Goal: Task Accomplishment & Management: Use online tool/utility

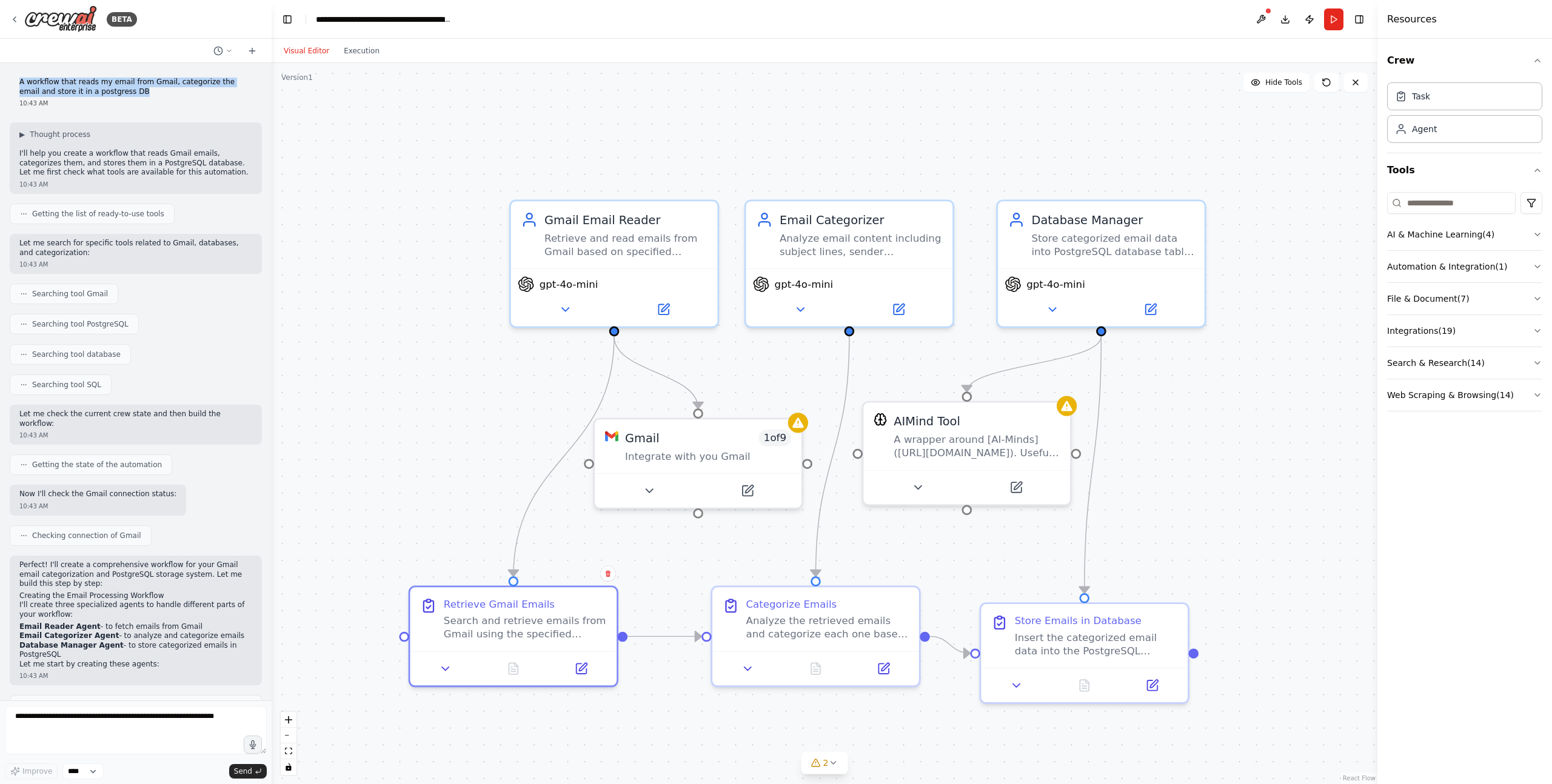
click at [153, 80] on p "A workflow that reads my email from Gmail, categorize the email and store it in…" at bounding box center [136, 87] width 232 height 19
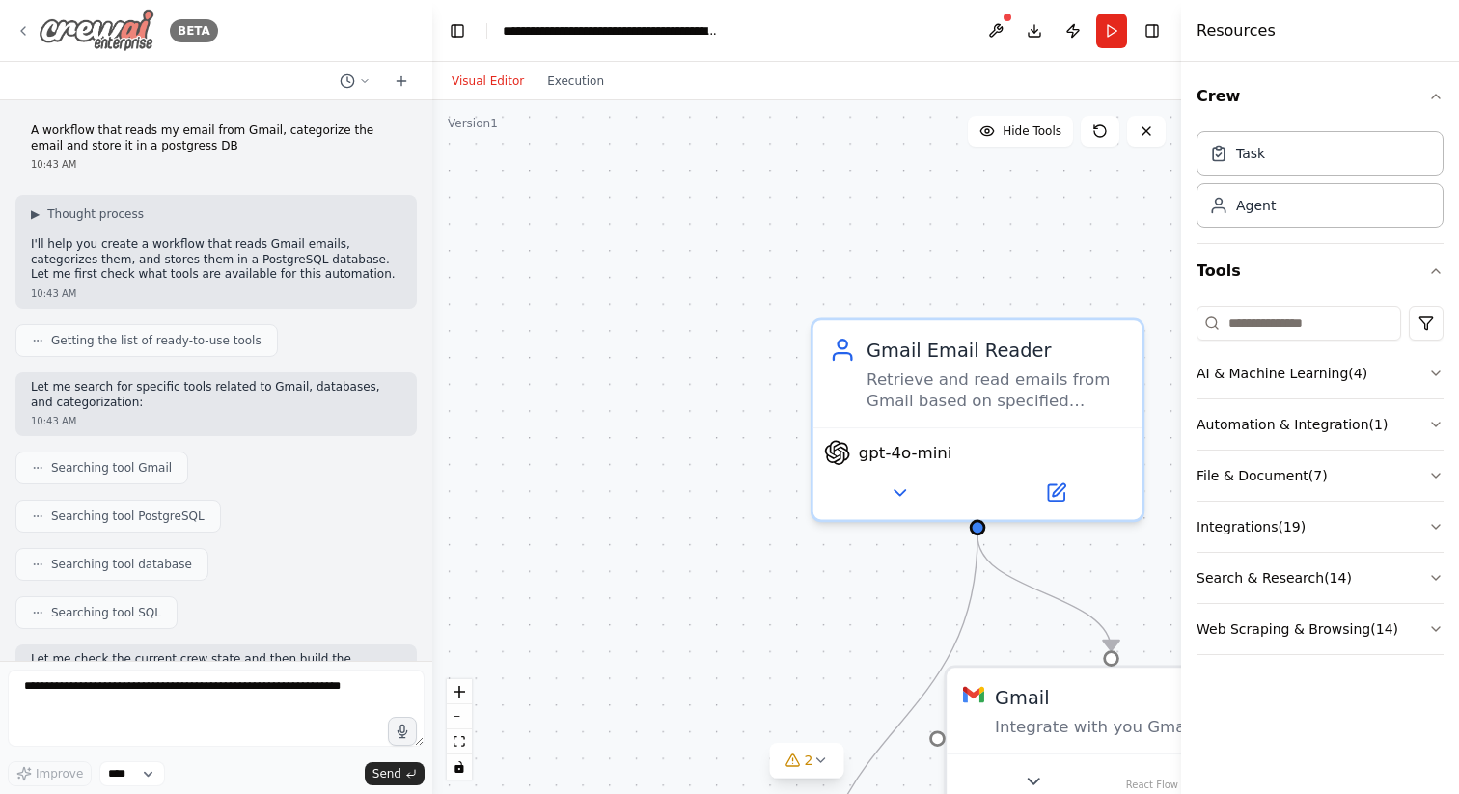
click at [22, 23] on icon at bounding box center [22, 30] width 15 height 15
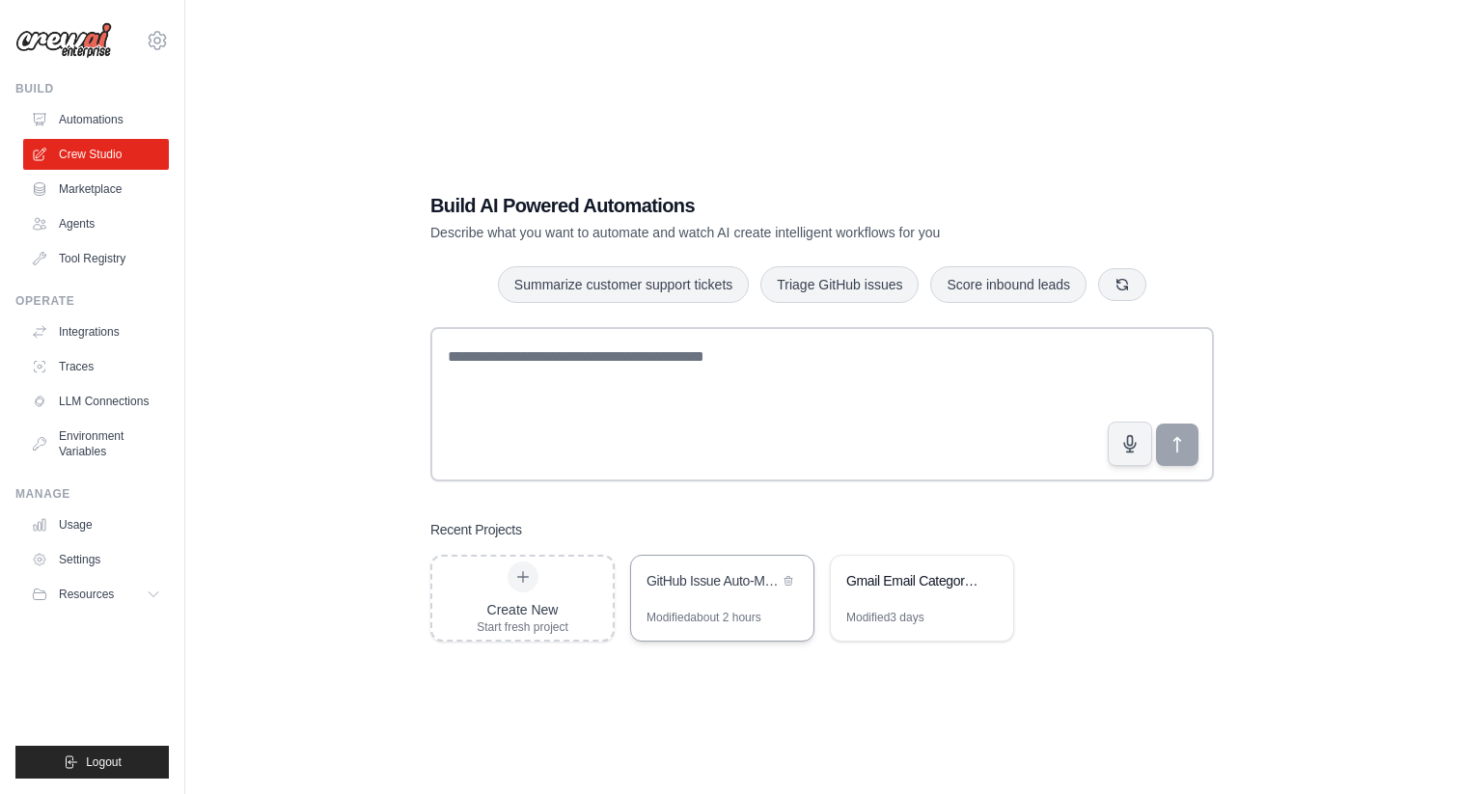
click at [677, 596] on div "GitHub Issue Auto-Management System" at bounding box center [722, 583] width 182 height 54
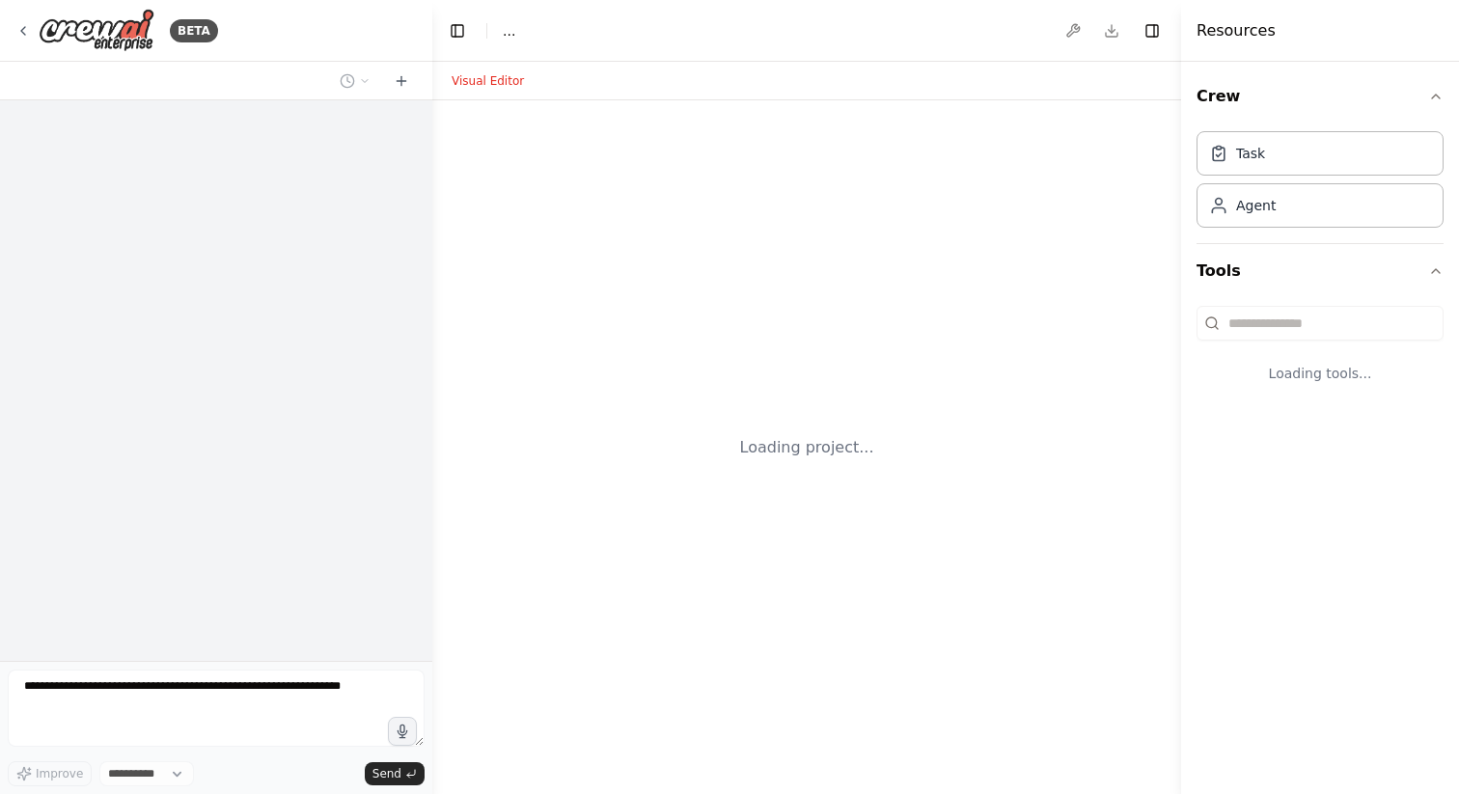
select select "****"
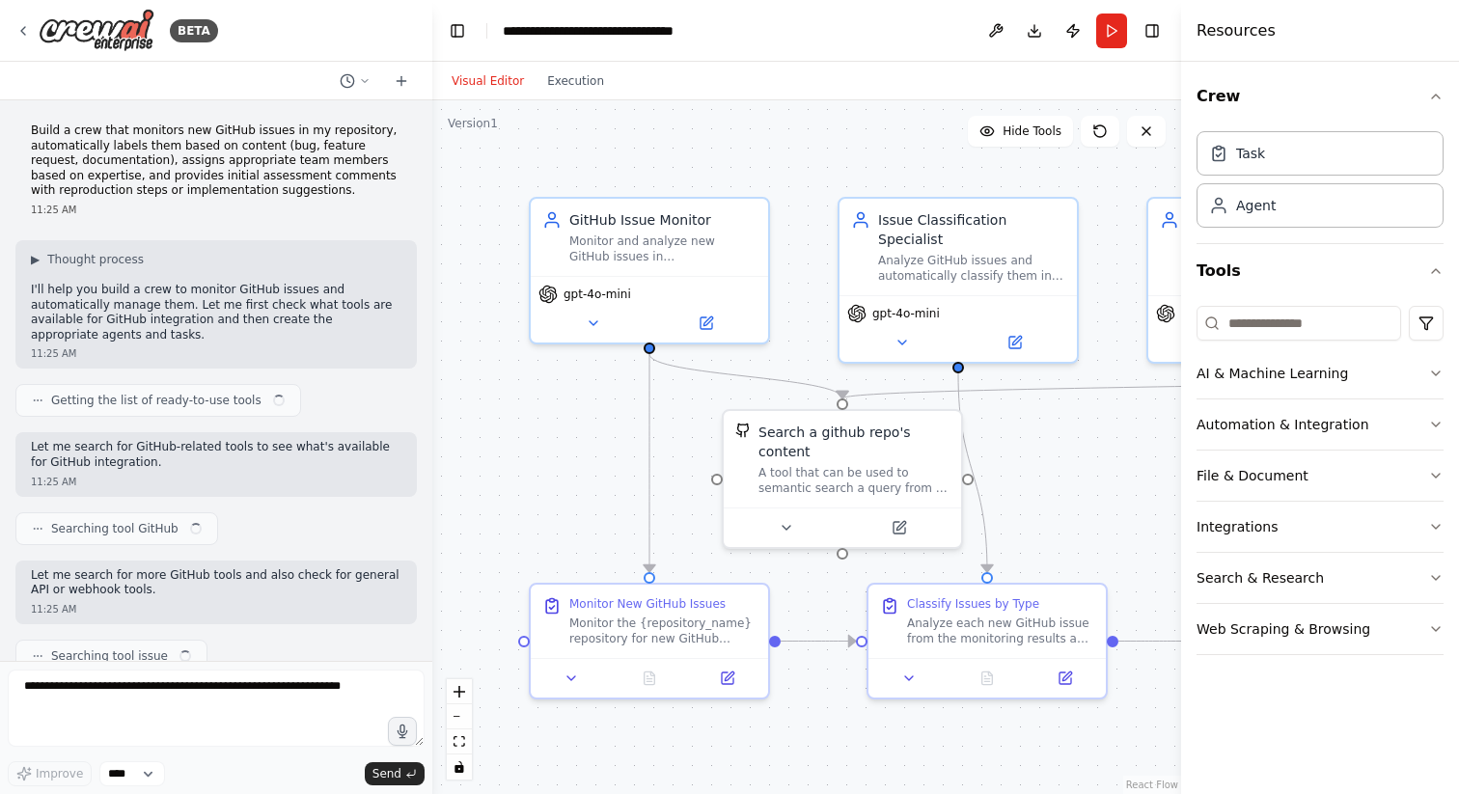
scroll to position [2194, 0]
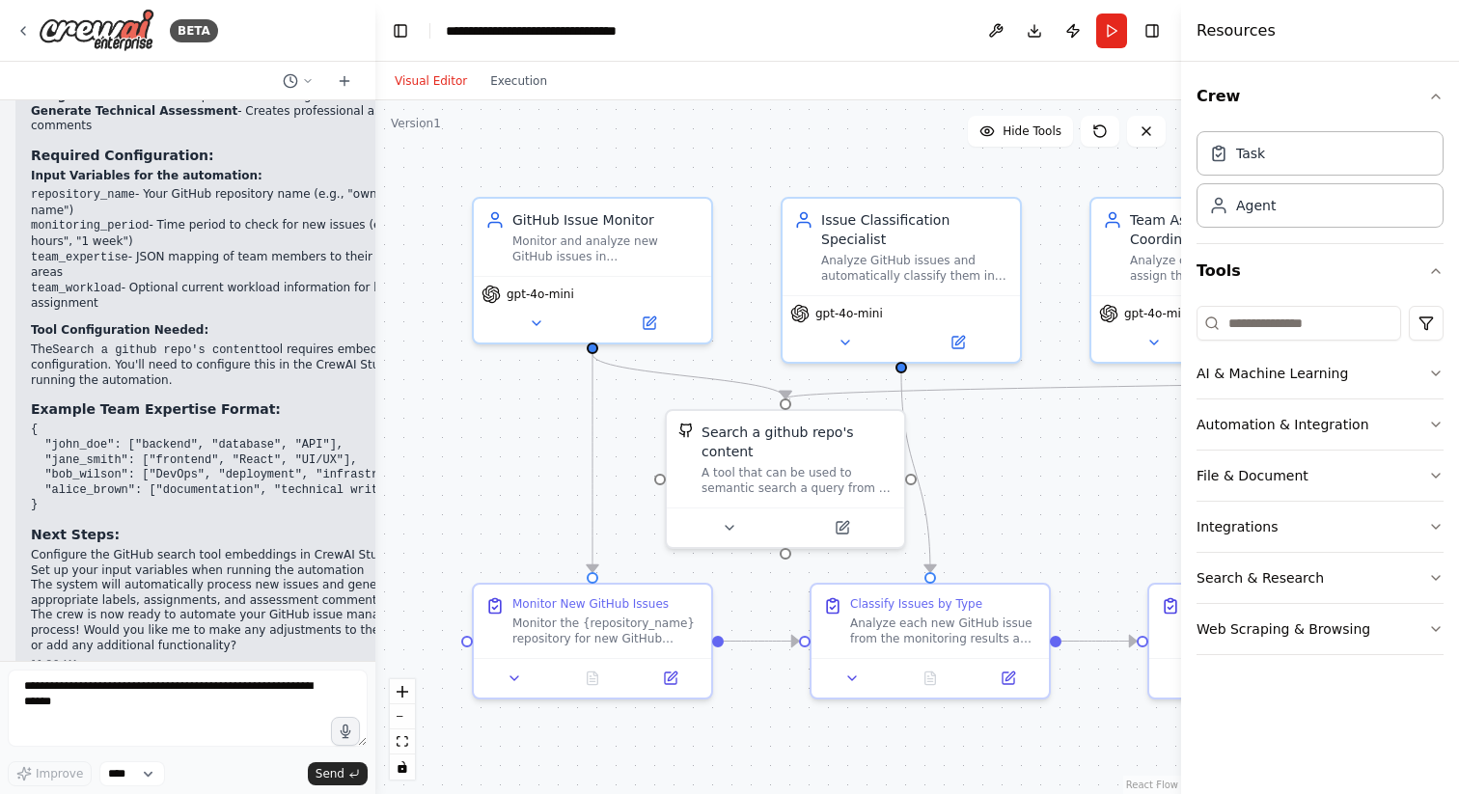
drag, startPoint x: 430, startPoint y: 201, endPoint x: 375, endPoint y: 205, distance: 55.2
click at [375, 205] on div "BETA Build a crew that monitors new GitHub issues in my repository, automatical…" at bounding box center [729, 397] width 1459 height 794
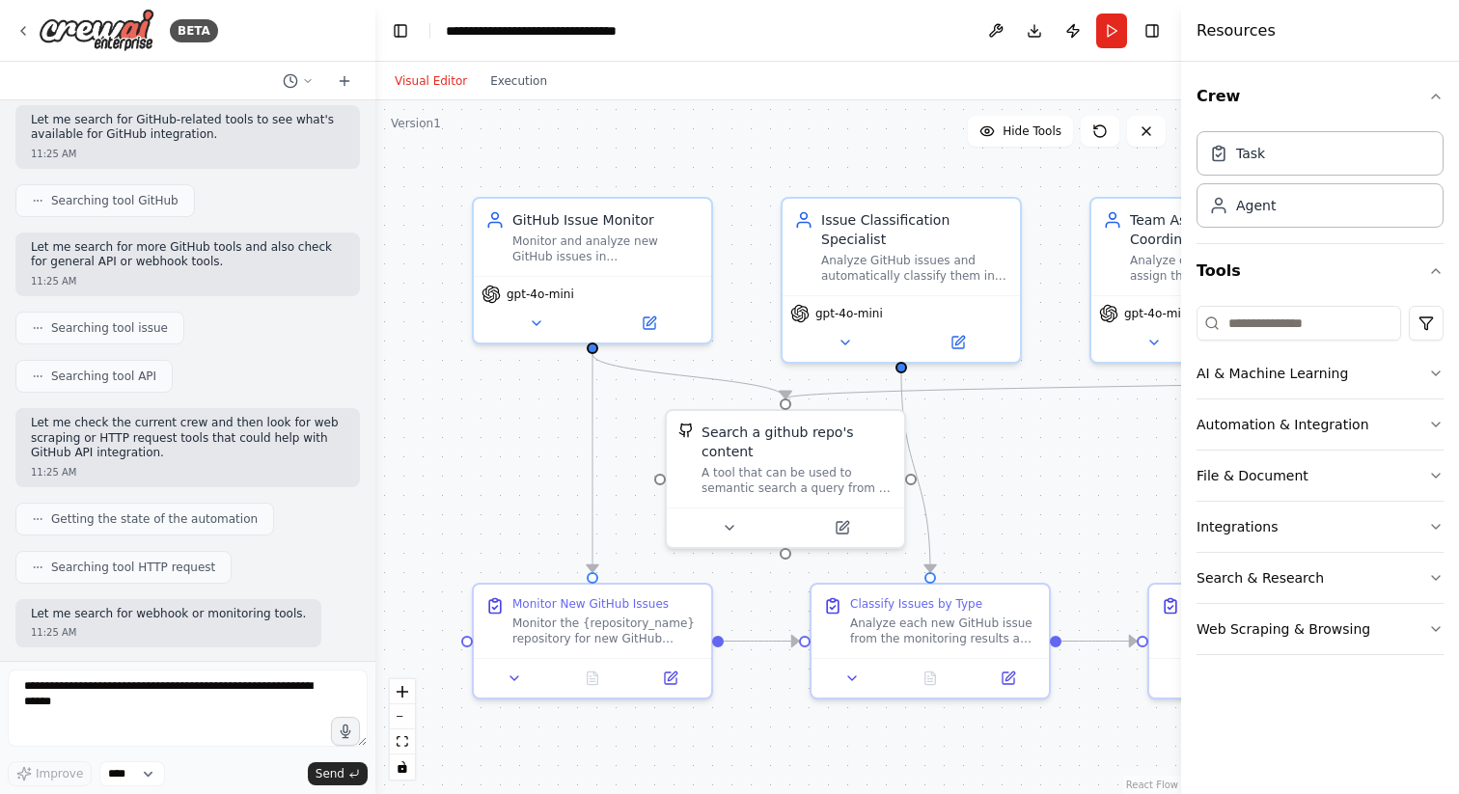
scroll to position [0, 0]
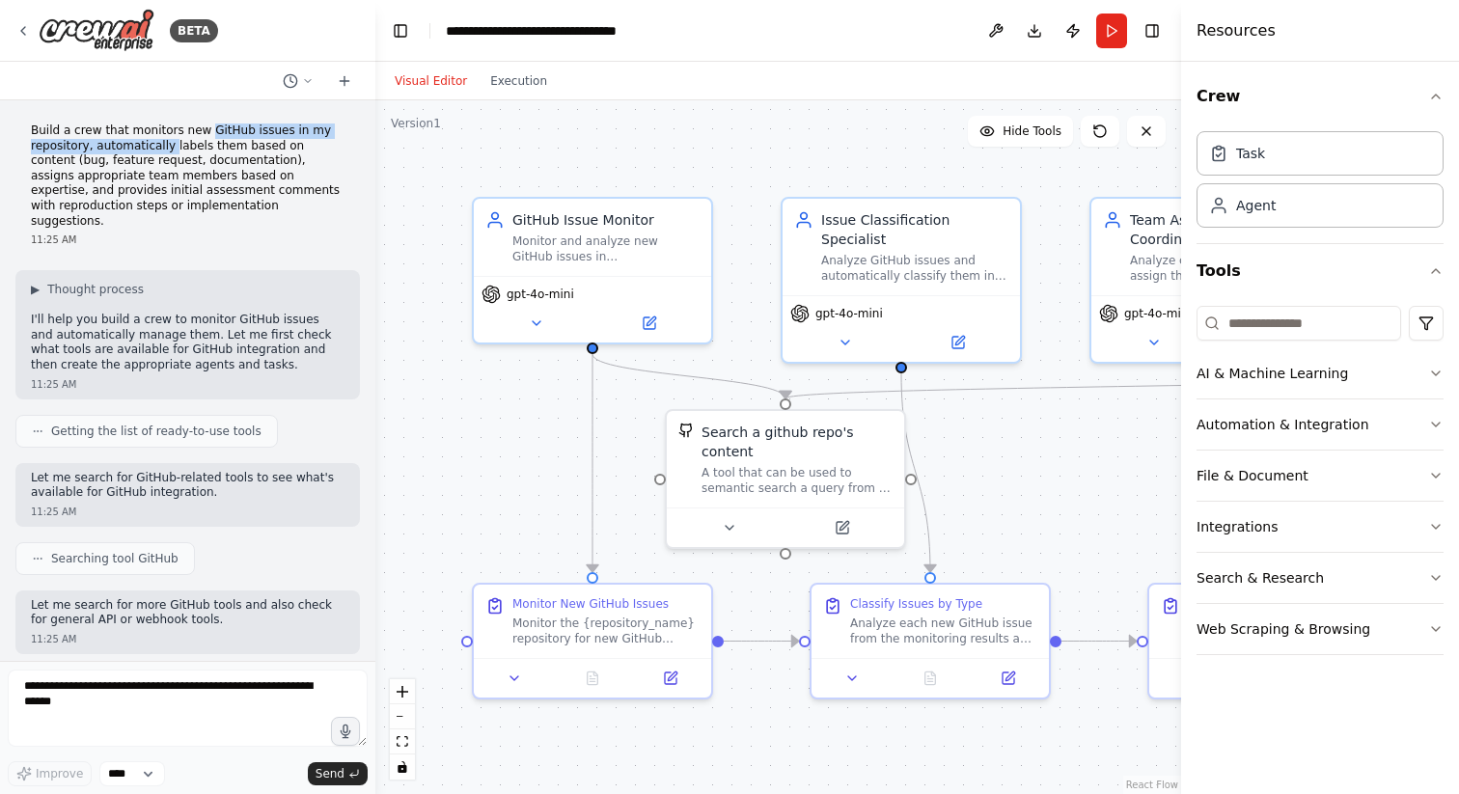
drag, startPoint x: 201, startPoint y: 128, endPoint x: 167, endPoint y: 142, distance: 36.4
click at [167, 142] on p "Build a crew that monitors new GitHub issues in my repository, automatically la…" at bounding box center [188, 175] width 314 height 105
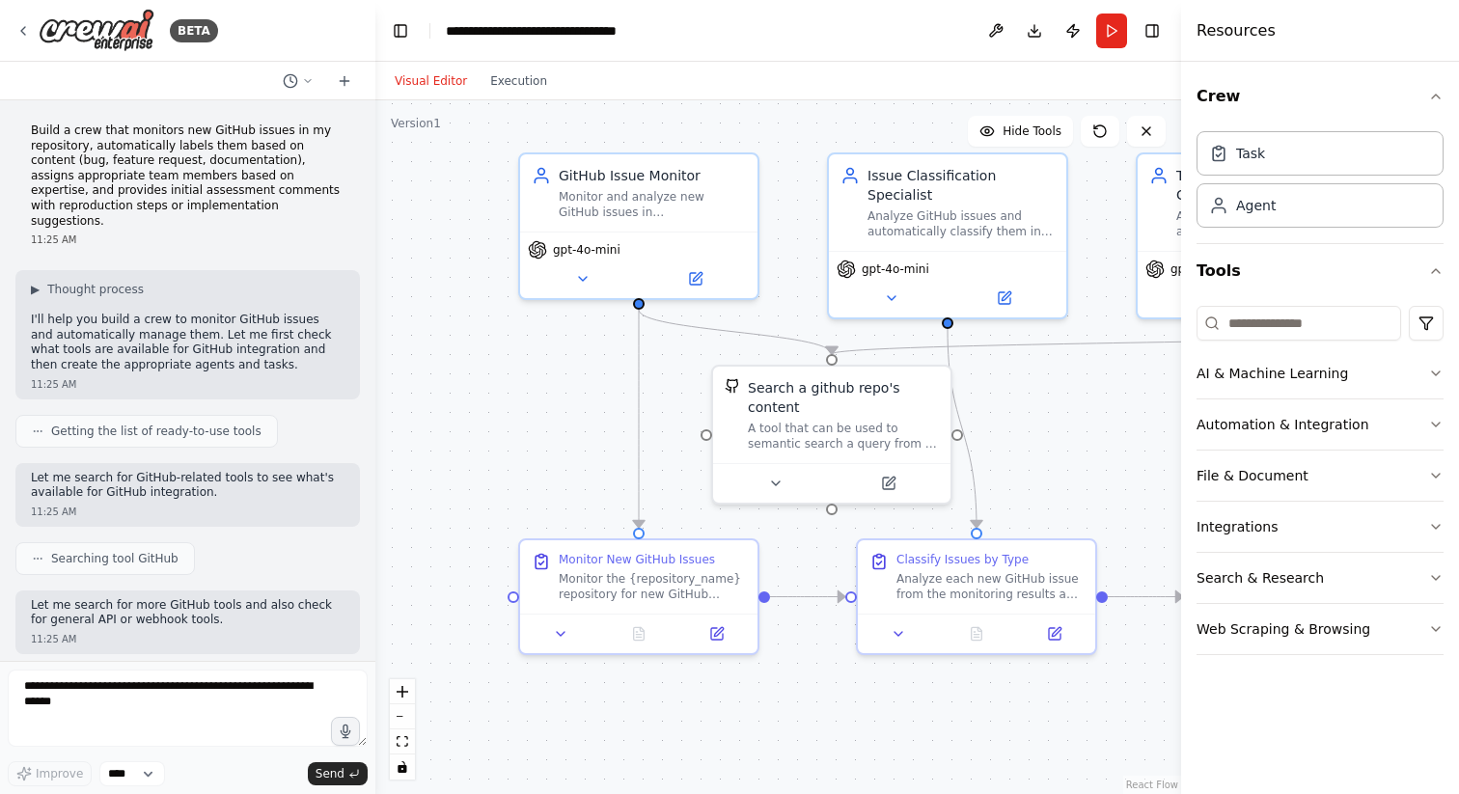
drag, startPoint x: 1080, startPoint y: 467, endPoint x: 1127, endPoint y: 423, distance: 64.1
click at [1127, 423] on div ".deletable-edge-delete-btn { width: 20px; height: 20px; border: 0px solid #ffff…" at bounding box center [778, 447] width 806 height 694
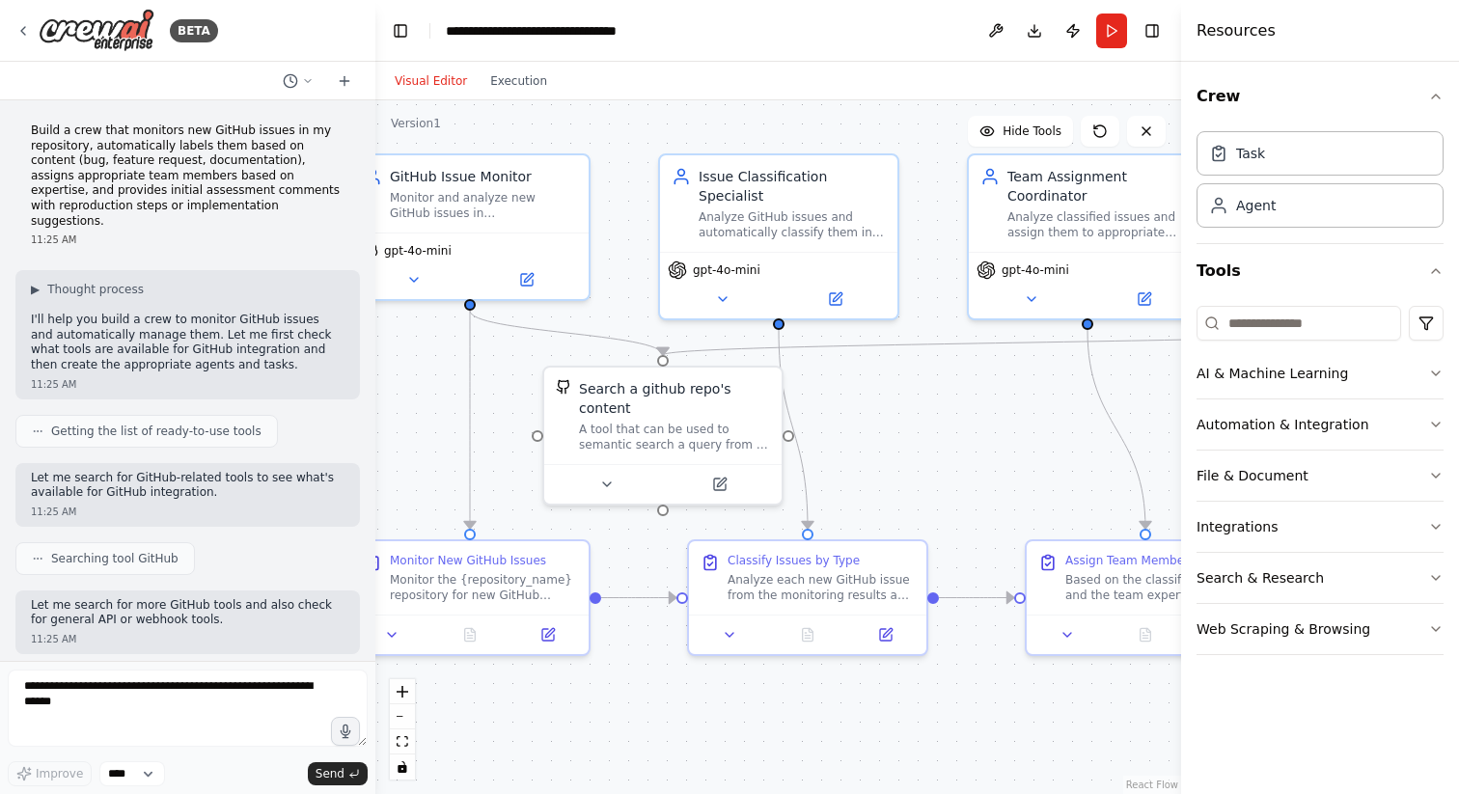
drag, startPoint x: 1068, startPoint y: 428, endPoint x: 899, endPoint y: 429, distance: 168.8
click at [899, 429] on div ".deletable-edge-delete-btn { width: 20px; height: 20px; border: 0px solid #ffff…" at bounding box center [778, 447] width 806 height 694
click at [490, 240] on div "gpt-4o-mini" at bounding box center [470, 246] width 222 height 19
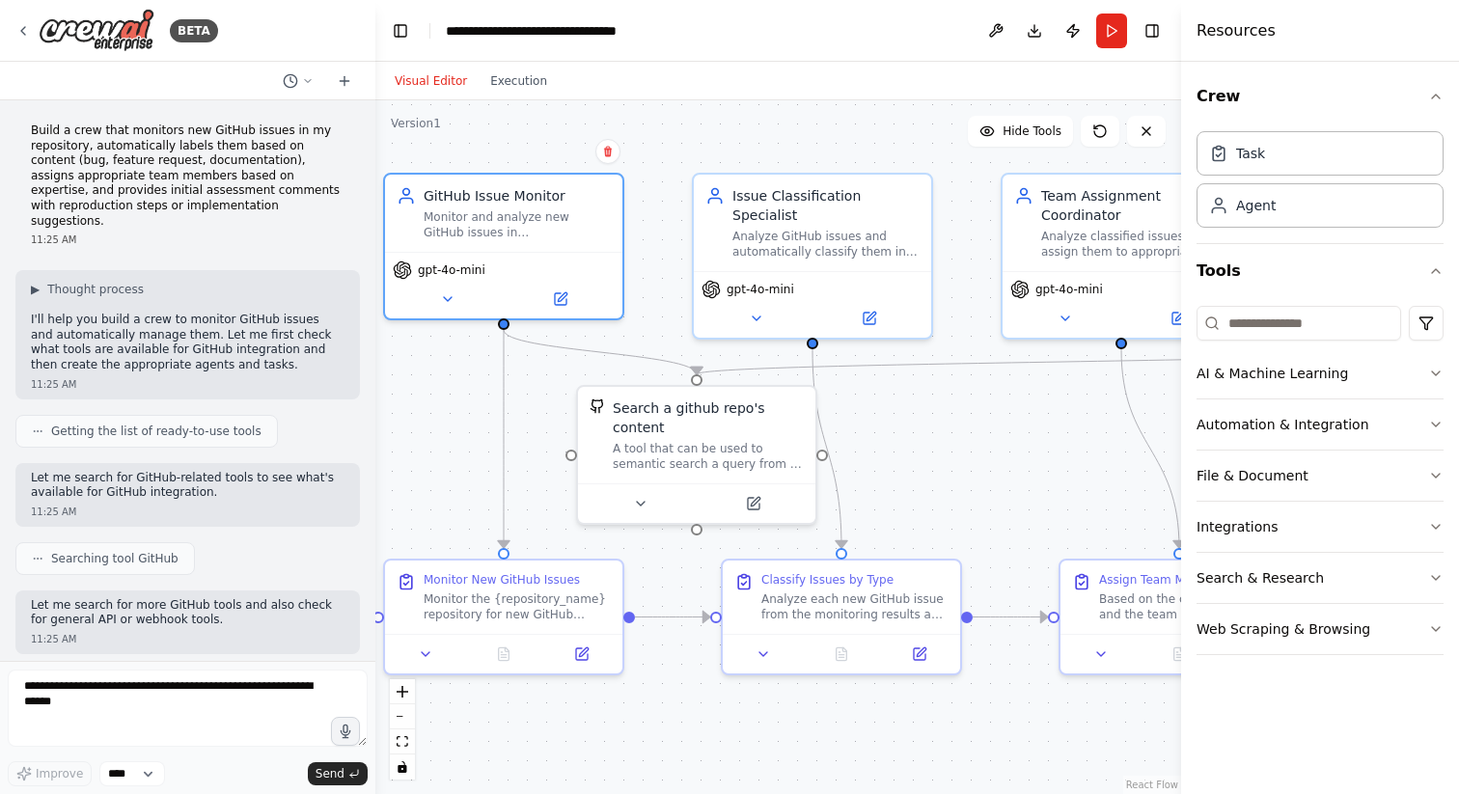
drag, startPoint x: 852, startPoint y: 394, endPoint x: 886, endPoint y: 404, distance: 35.4
click at [886, 413] on div ".deletable-edge-delete-btn { width: 20px; height: 20px; border: 0px solid #ffff…" at bounding box center [778, 447] width 806 height 694
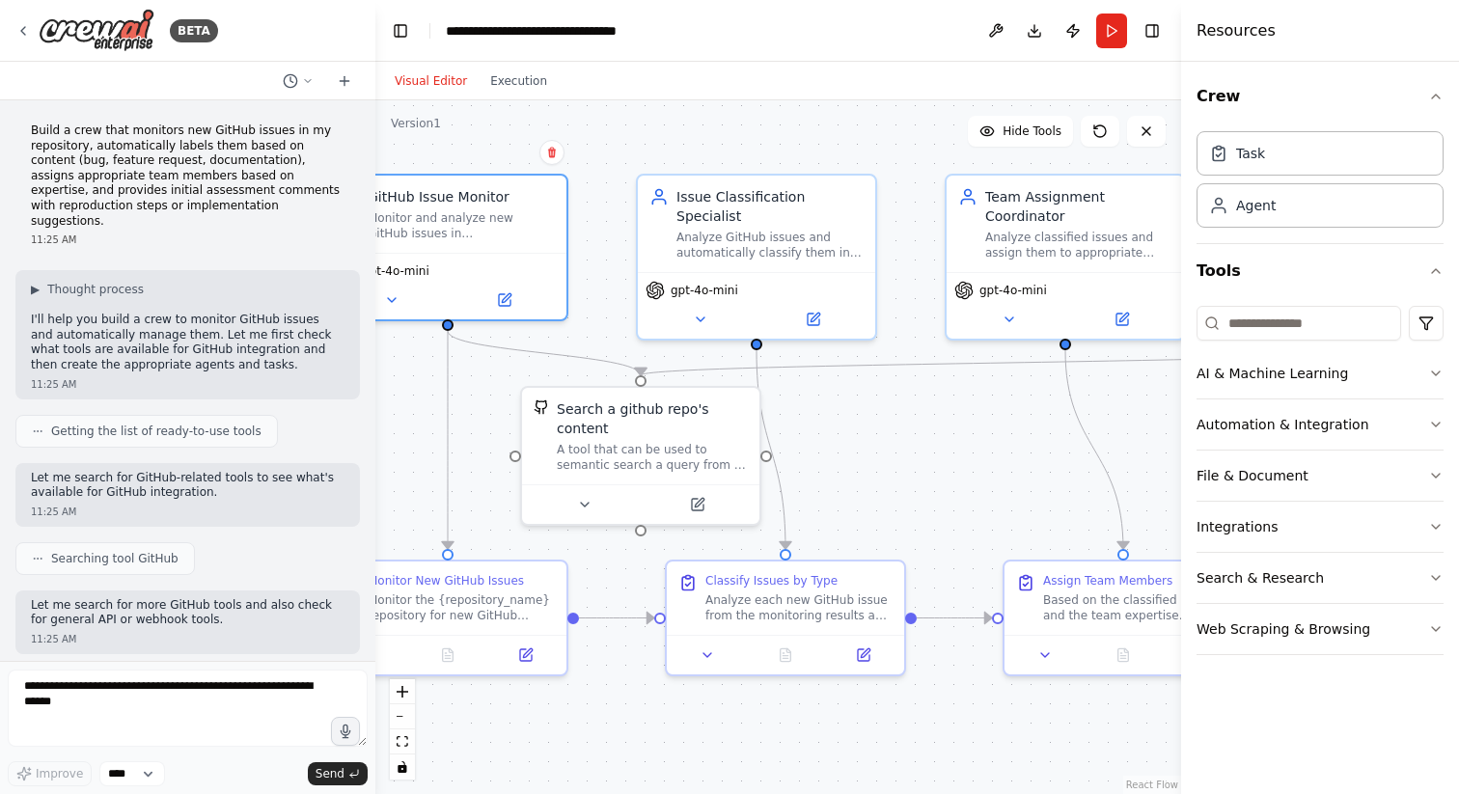
drag, startPoint x: 1005, startPoint y: 439, endPoint x: 950, endPoint y: 439, distance: 55.0
click at [950, 439] on div ".deletable-edge-delete-btn { width: 20px; height: 20px; border: 0px solid #ffff…" at bounding box center [778, 447] width 806 height 694
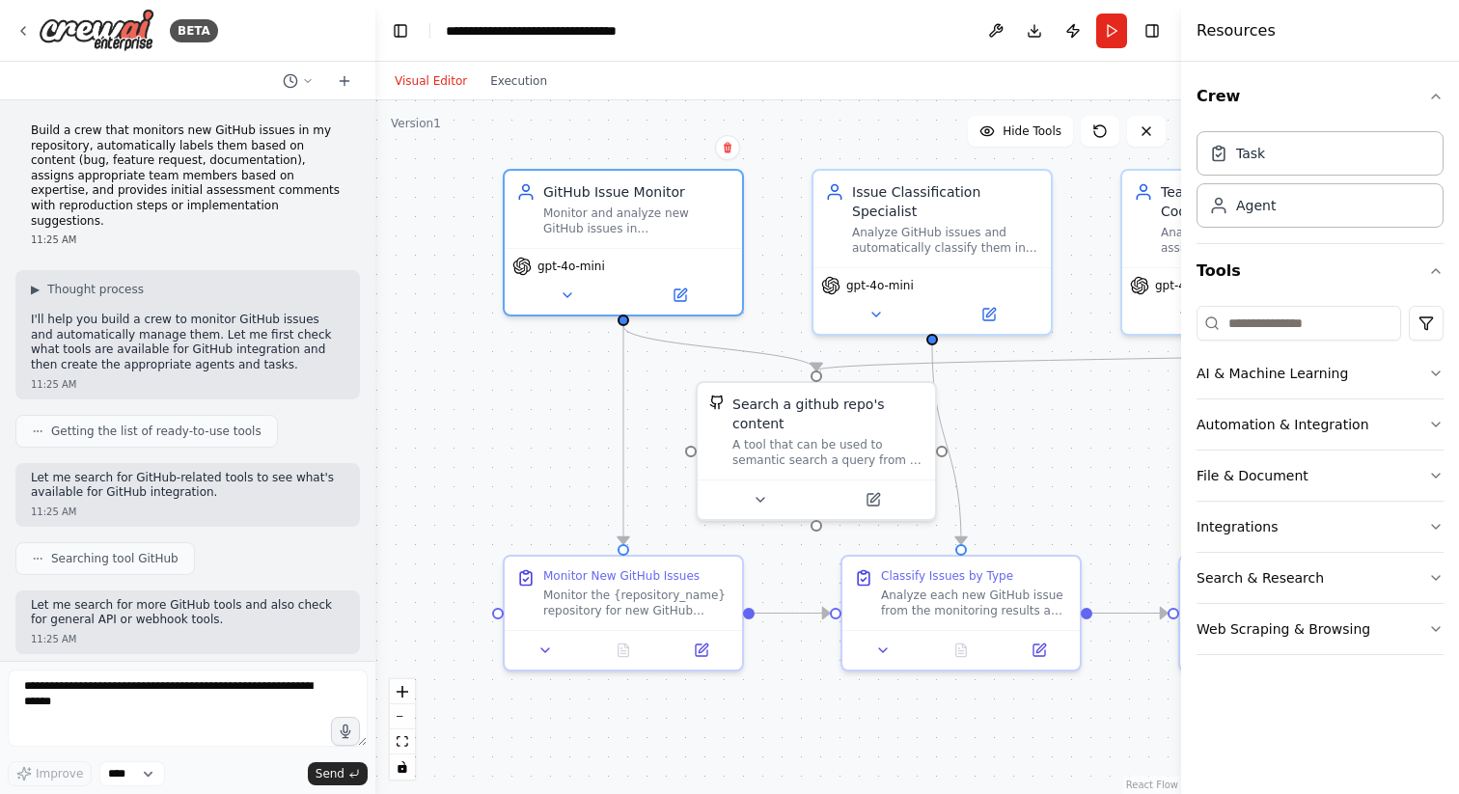
drag, startPoint x: 407, startPoint y: 414, endPoint x: 582, endPoint y: 410, distance: 174.7
click at [582, 410] on div ".deletable-edge-delete-btn { width: 20px; height: 20px; border: 0px solid #ffff…" at bounding box center [778, 447] width 806 height 694
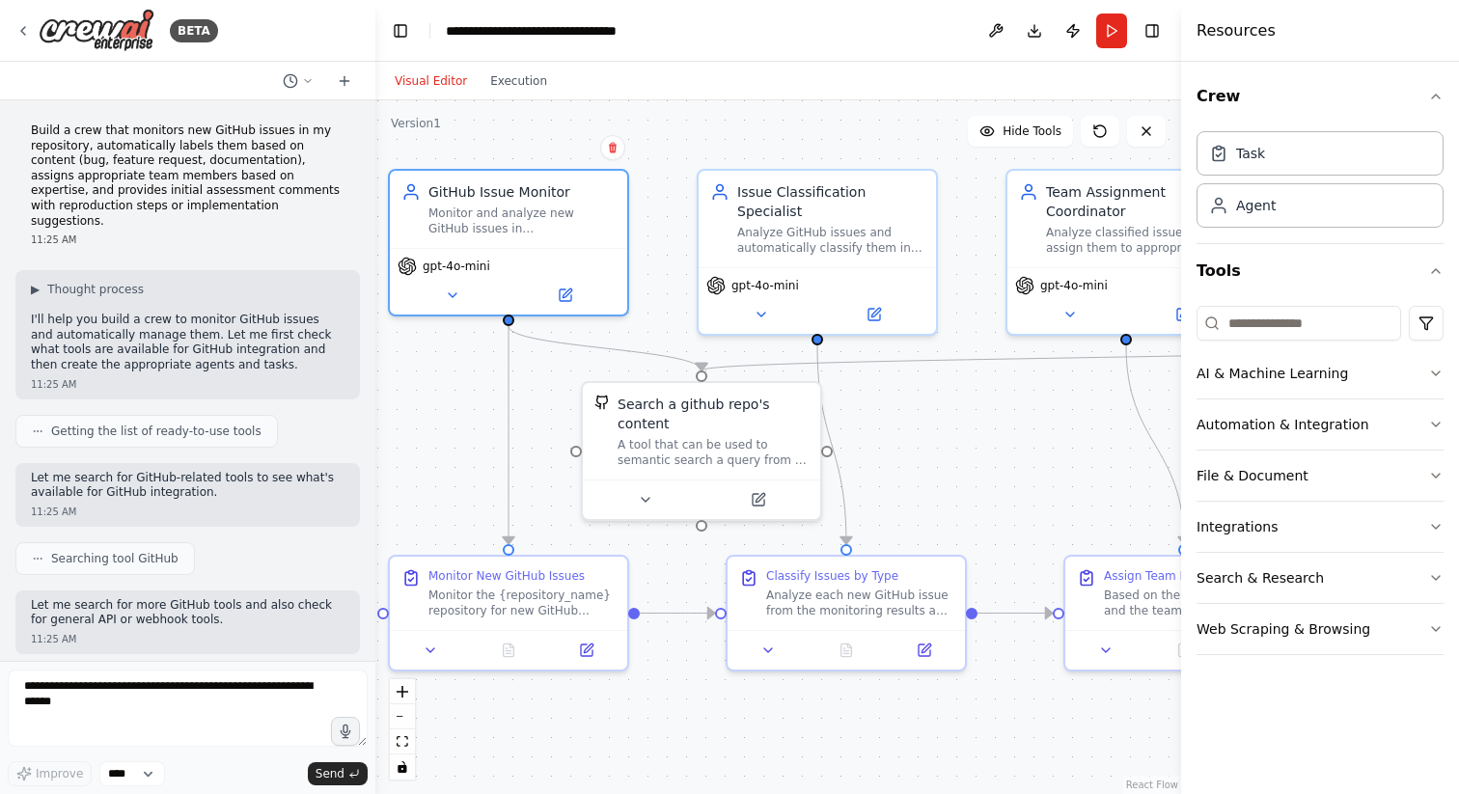
drag, startPoint x: 1094, startPoint y: 464, endPoint x: 978, endPoint y: 463, distance: 115.8
click at [978, 463] on div ".deletable-edge-delete-btn { width: 20px; height: 20px; border: 0px solid #ffff…" at bounding box center [778, 447] width 806 height 694
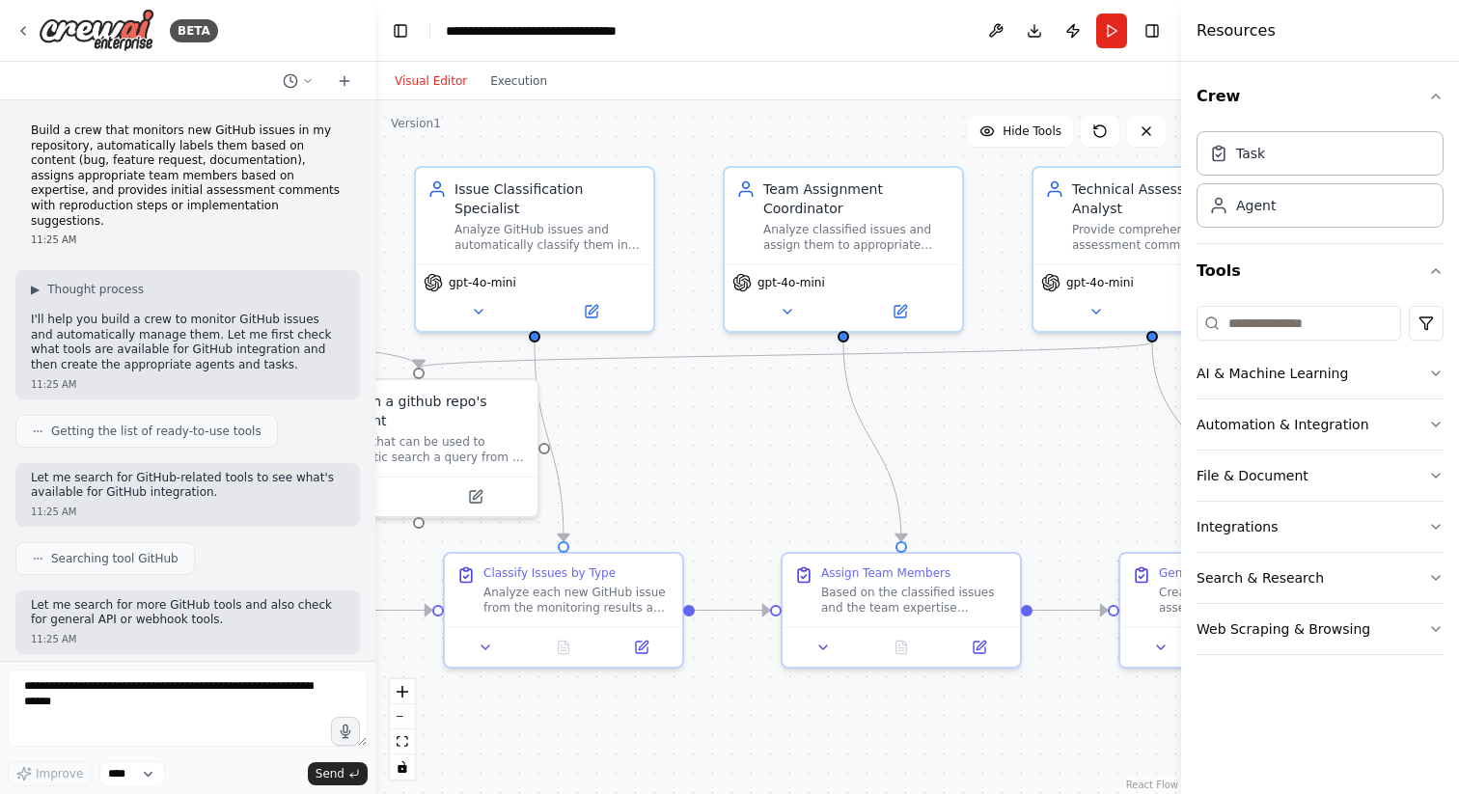
drag, startPoint x: 979, startPoint y: 455, endPoint x: 696, endPoint y: 451, distance: 283.7
click at [696, 451] on div ".deletable-edge-delete-btn { width: 20px; height: 20px; border: 0px solid #ffff…" at bounding box center [778, 447] width 806 height 694
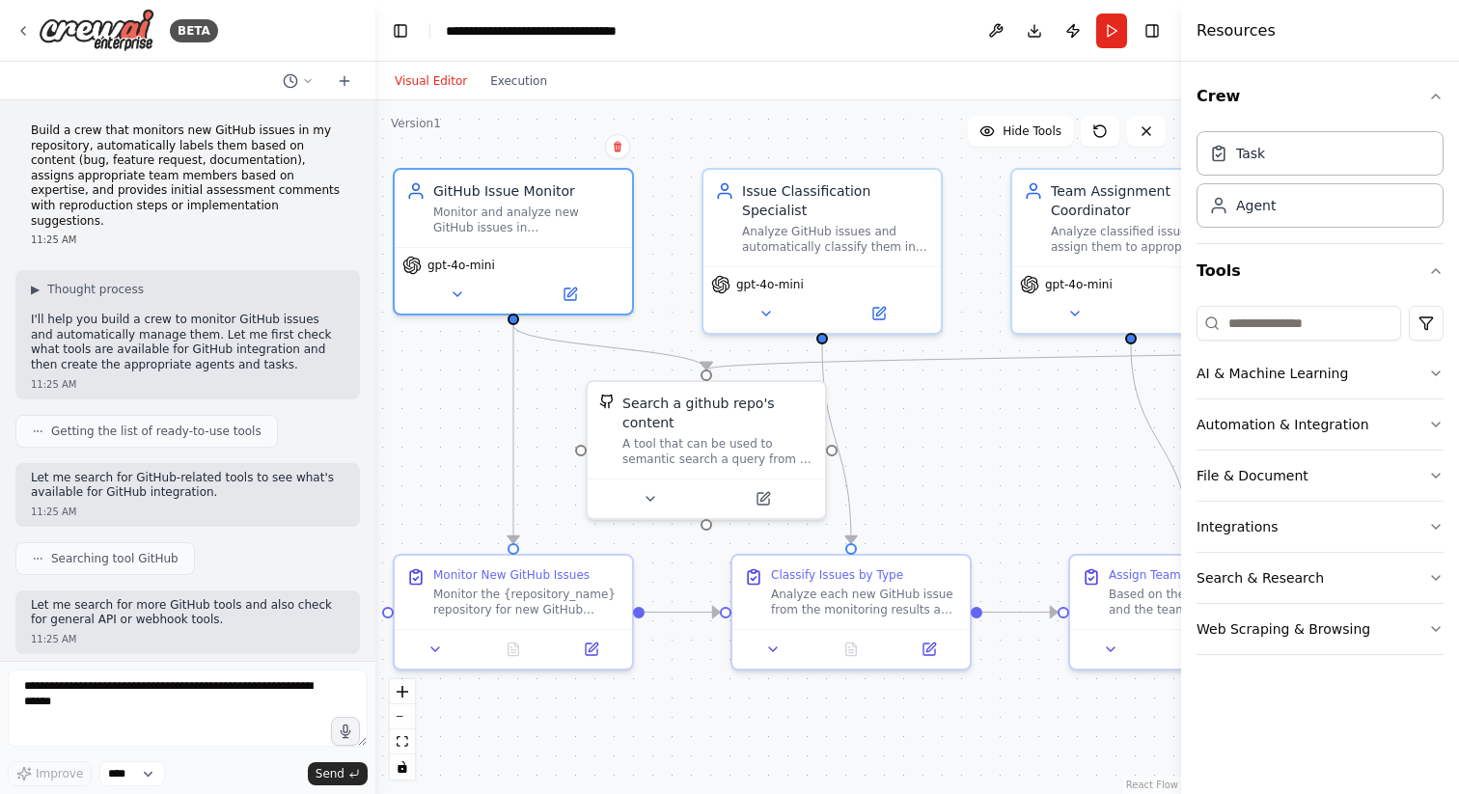
drag, startPoint x: 795, startPoint y: 422, endPoint x: 1040, endPoint y: 425, distance: 245.1
click at [1040, 425] on div ".deletable-edge-delete-btn { width: 20px; height: 20px; border: 0px solid #ffff…" at bounding box center [778, 447] width 806 height 694
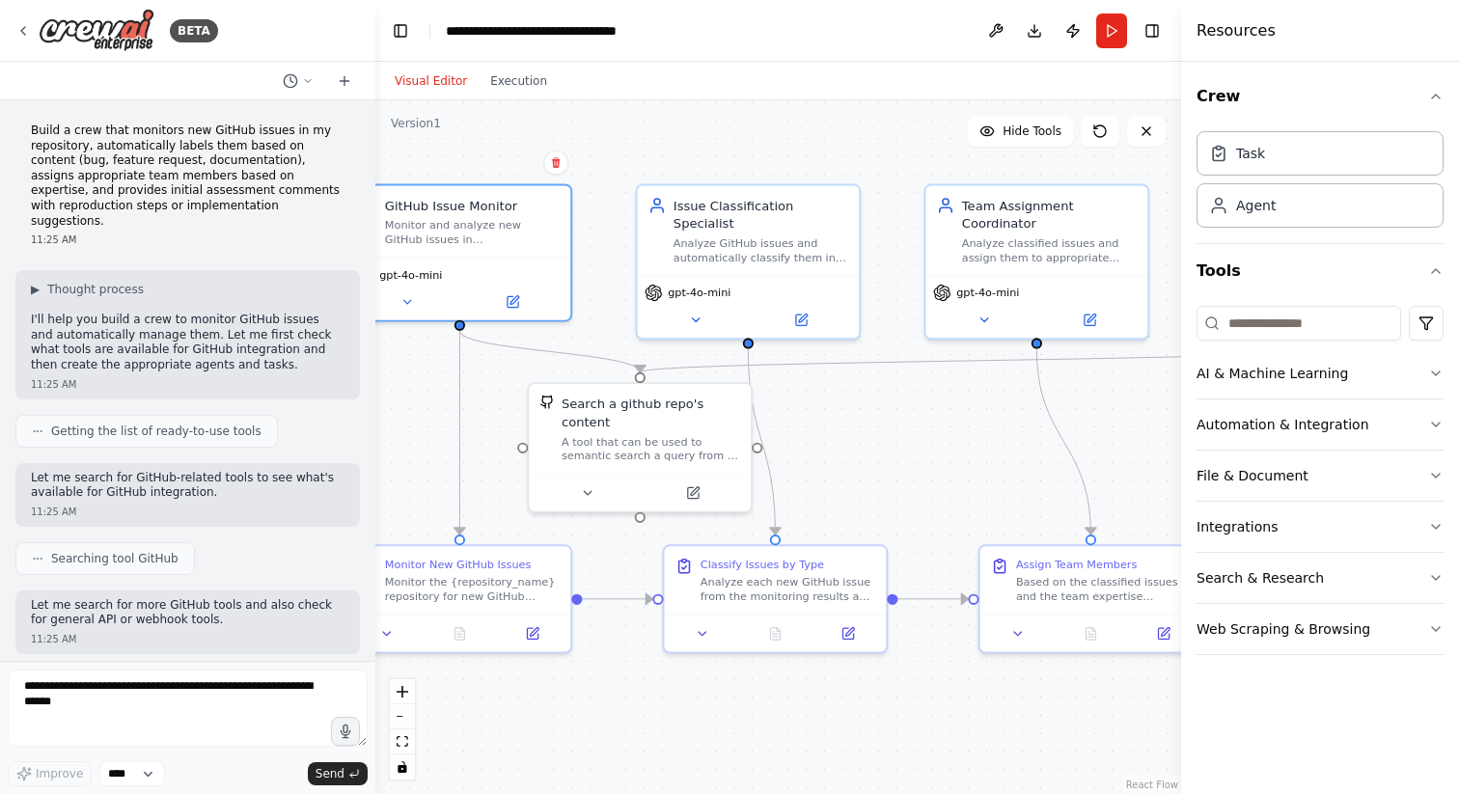
drag, startPoint x: 1069, startPoint y: 463, endPoint x: 978, endPoint y: 457, distance: 90.9
click at [978, 459] on div ".deletable-edge-delete-btn { width: 20px; height: 20px; border: 0px solid #ffff…" at bounding box center [778, 447] width 806 height 694
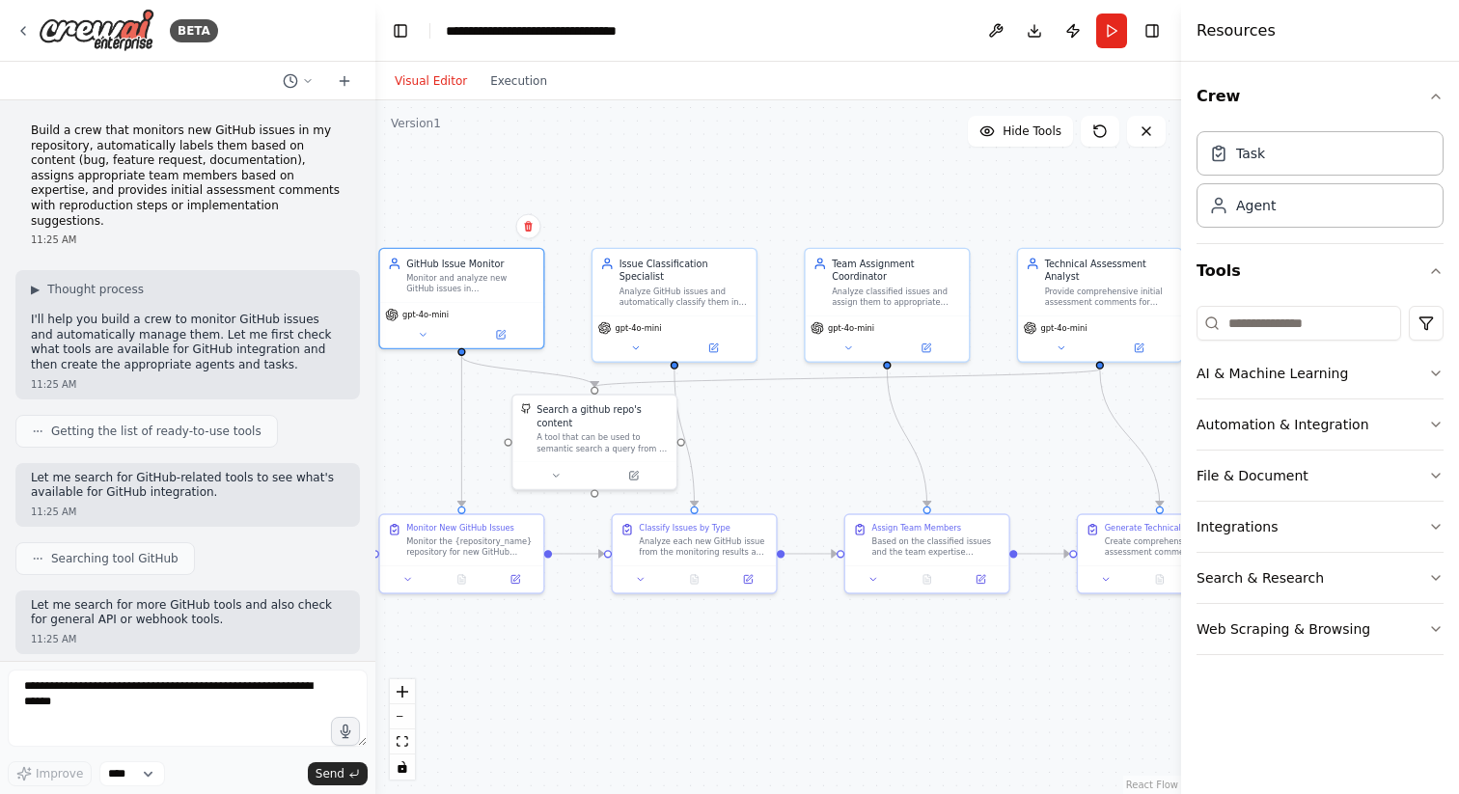
drag, startPoint x: 1113, startPoint y: 461, endPoint x: 980, endPoint y: 451, distance: 133.5
click at [980, 451] on div ".deletable-edge-delete-btn { width: 20px; height: 20px; border: 0px solid #ffff…" at bounding box center [778, 447] width 806 height 694
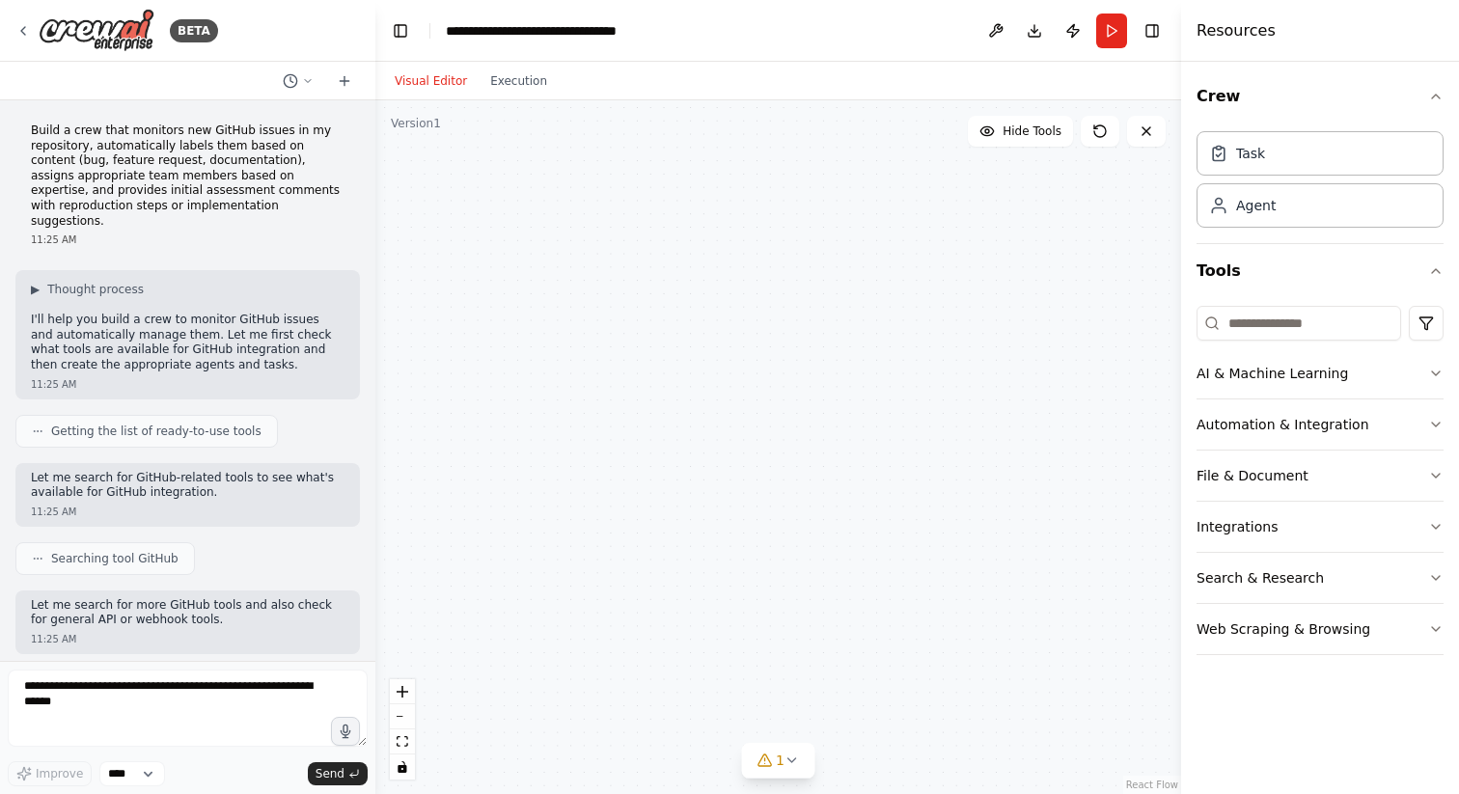
scroll to position [2254, 0]
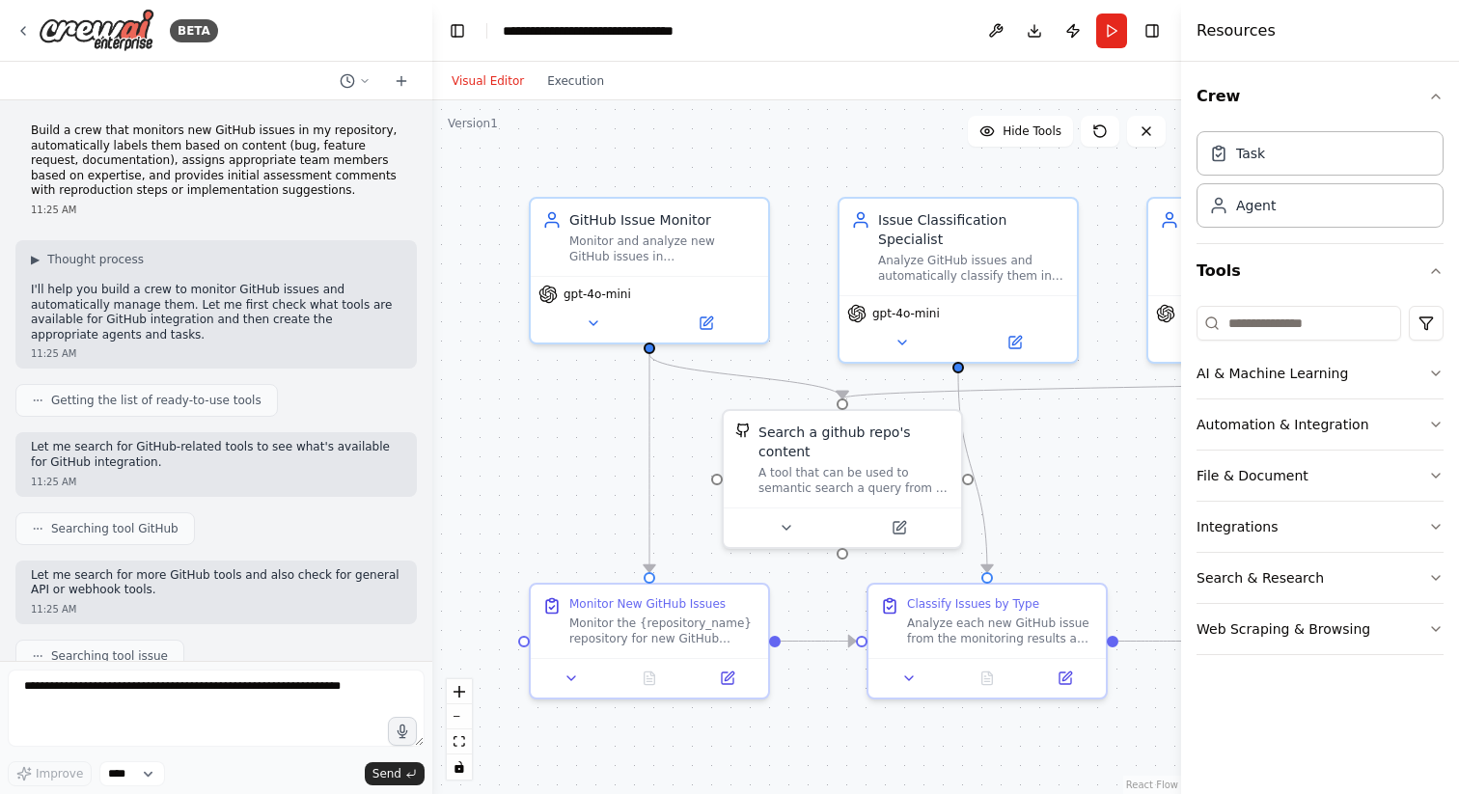
scroll to position [1727, 0]
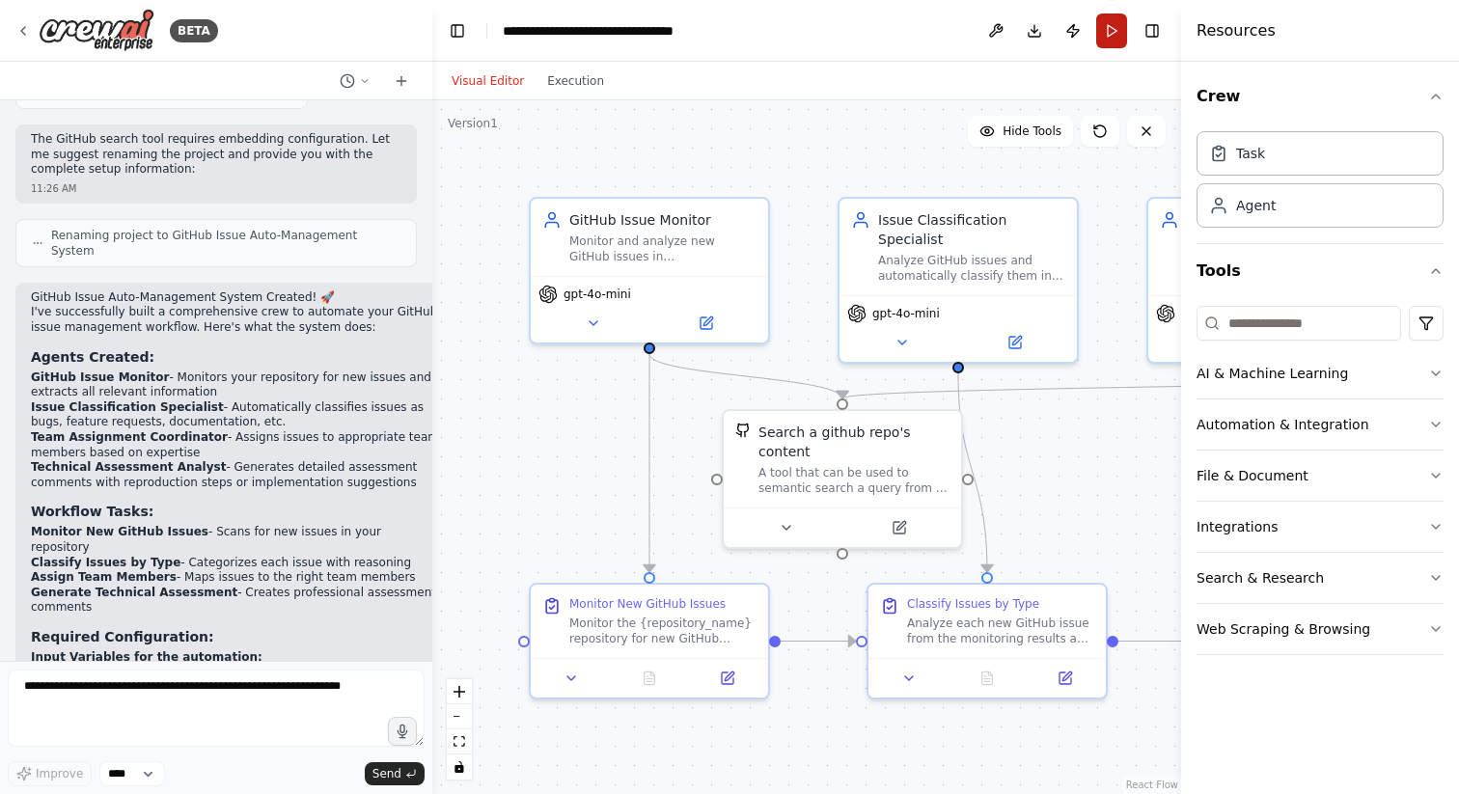
click at [1104, 29] on button "Run" at bounding box center [1111, 31] width 31 height 35
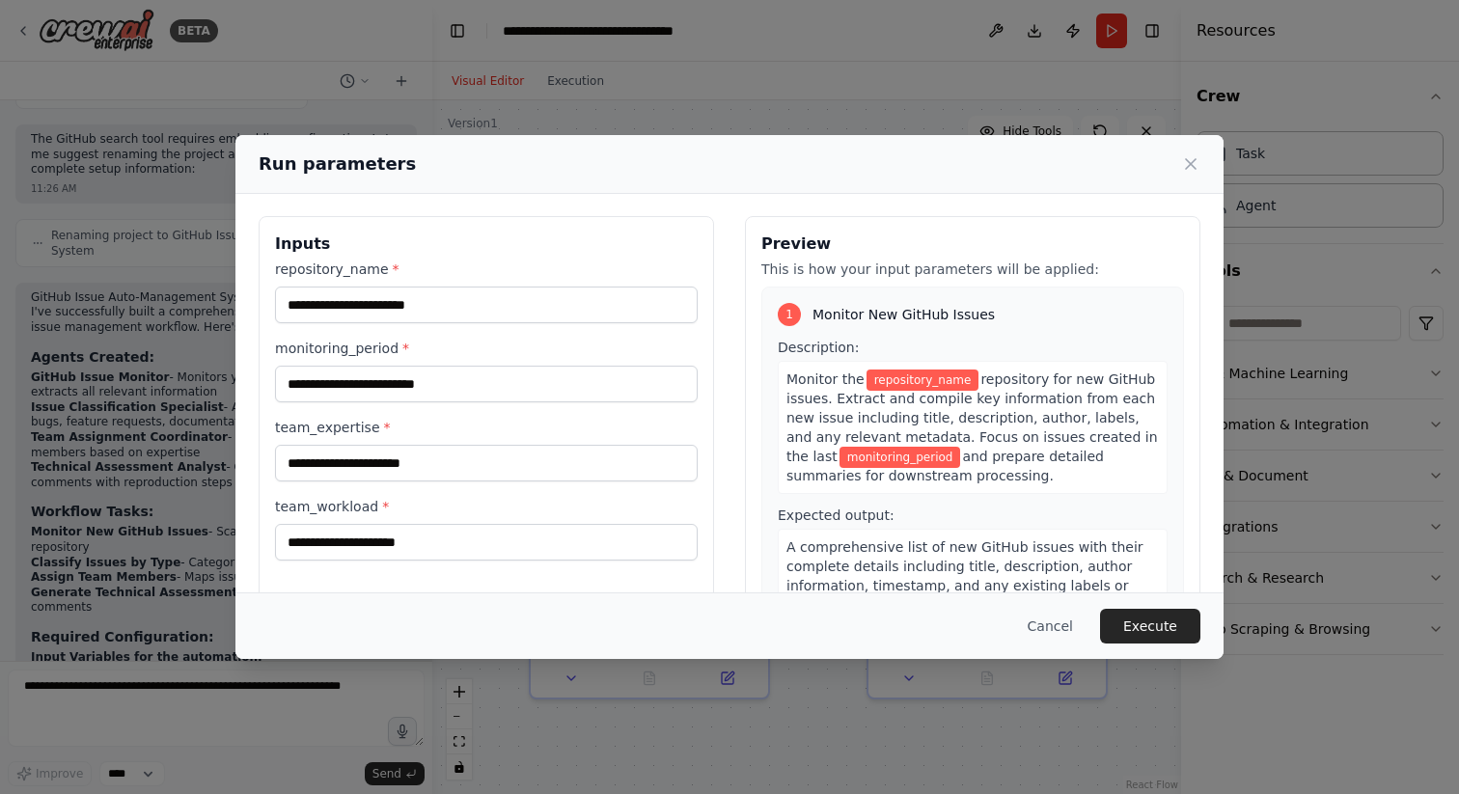
scroll to position [0, 0]
click at [451, 299] on input "repository_name *" at bounding box center [486, 305] width 423 height 37
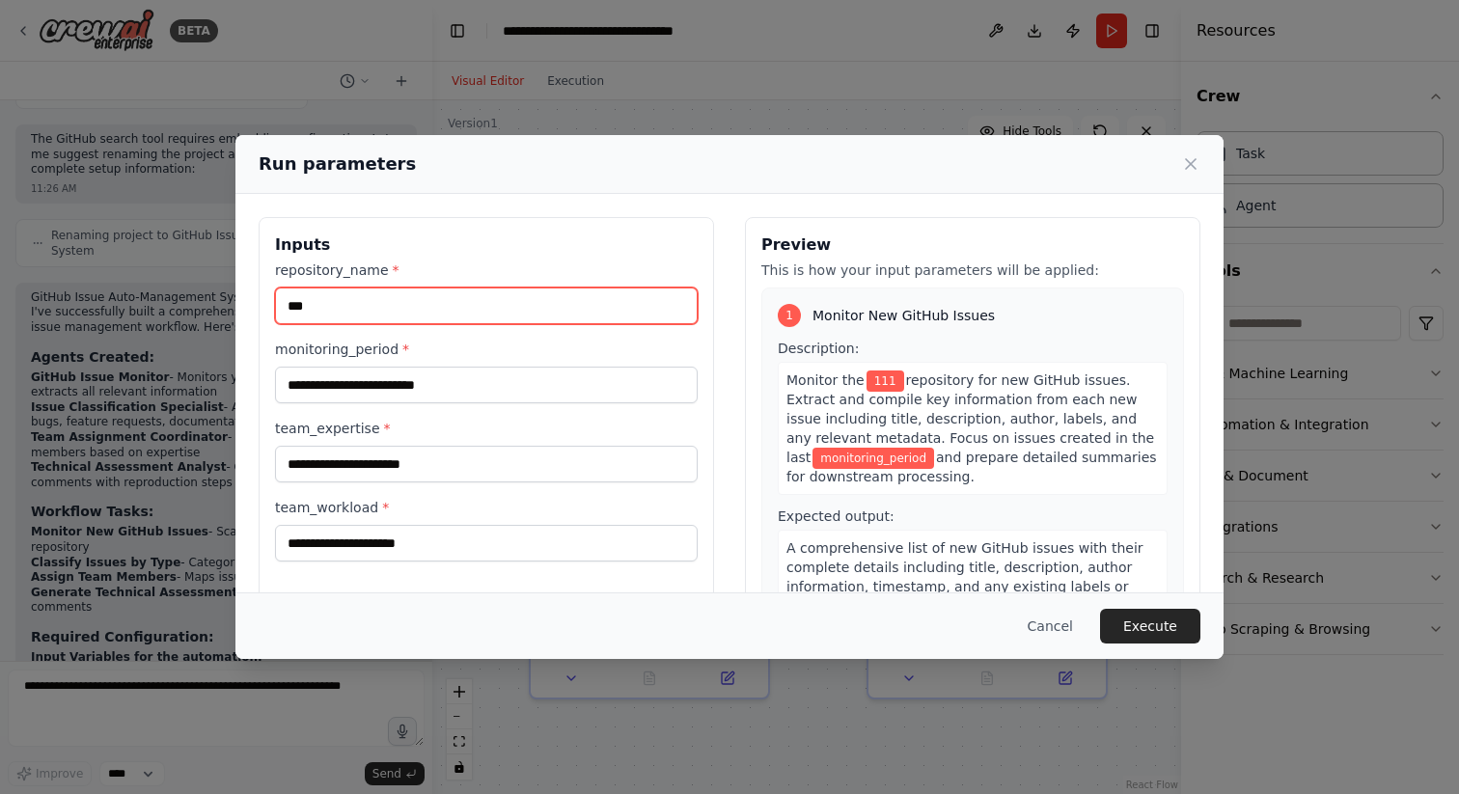
type input "***"
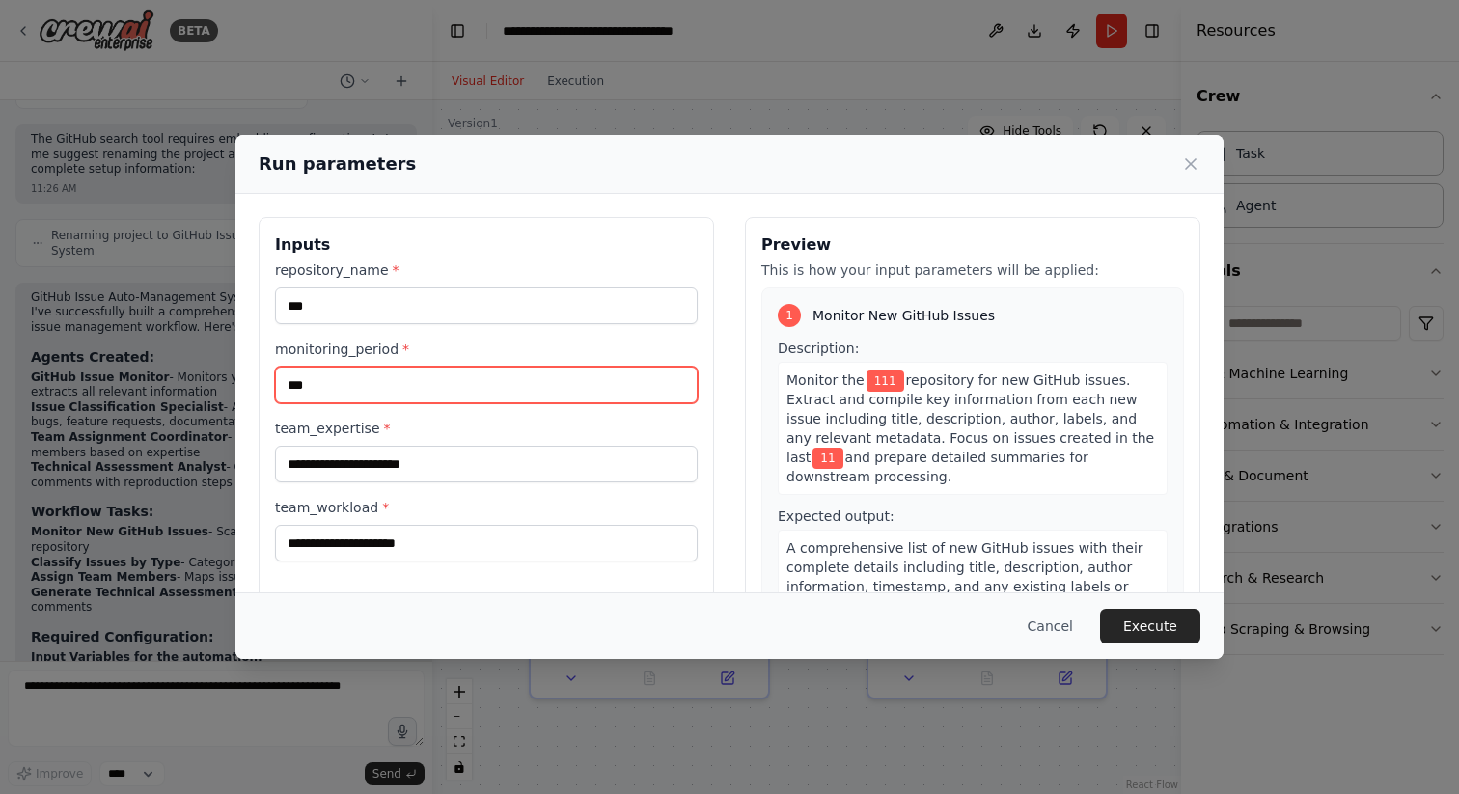
type input "***"
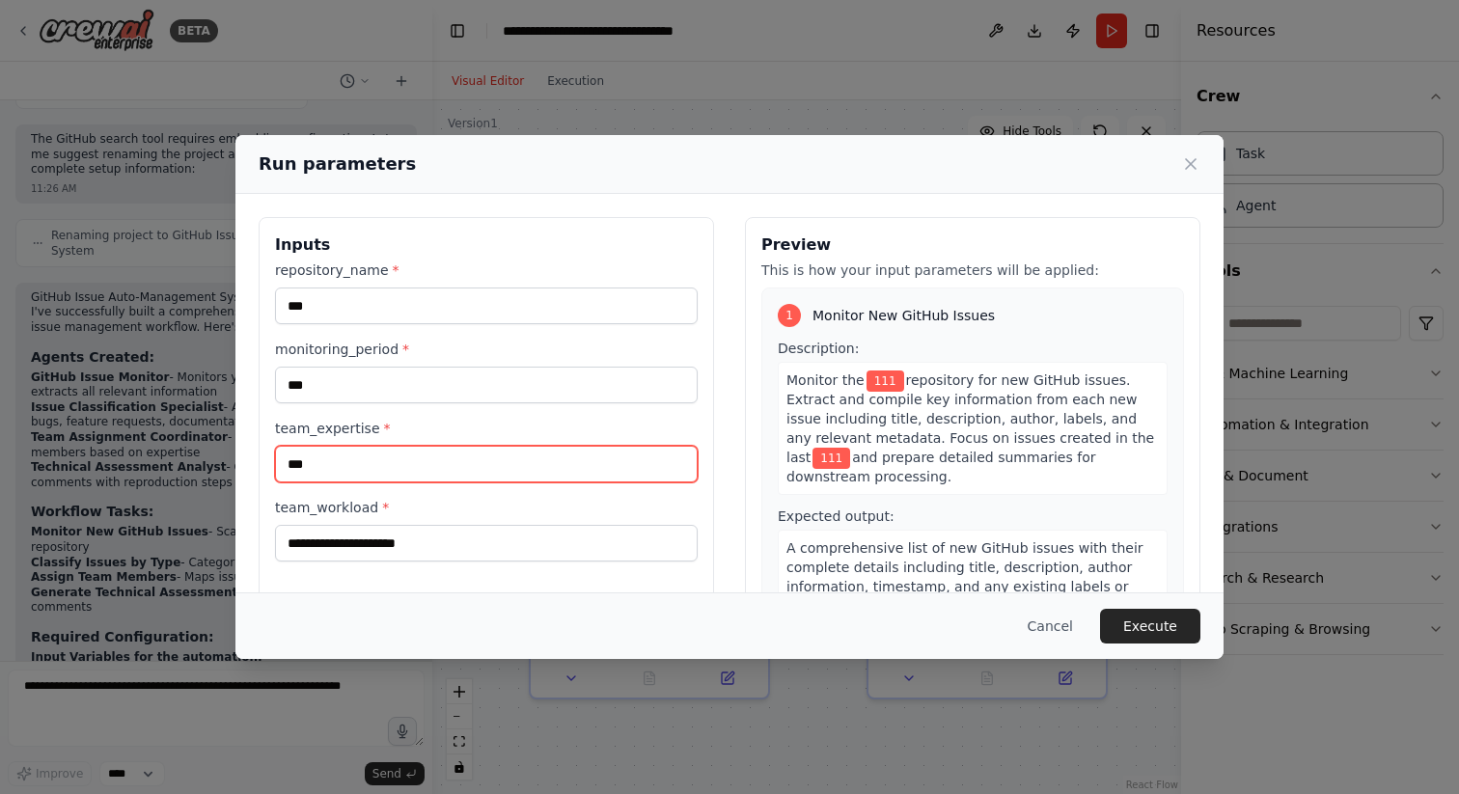
type input "***"
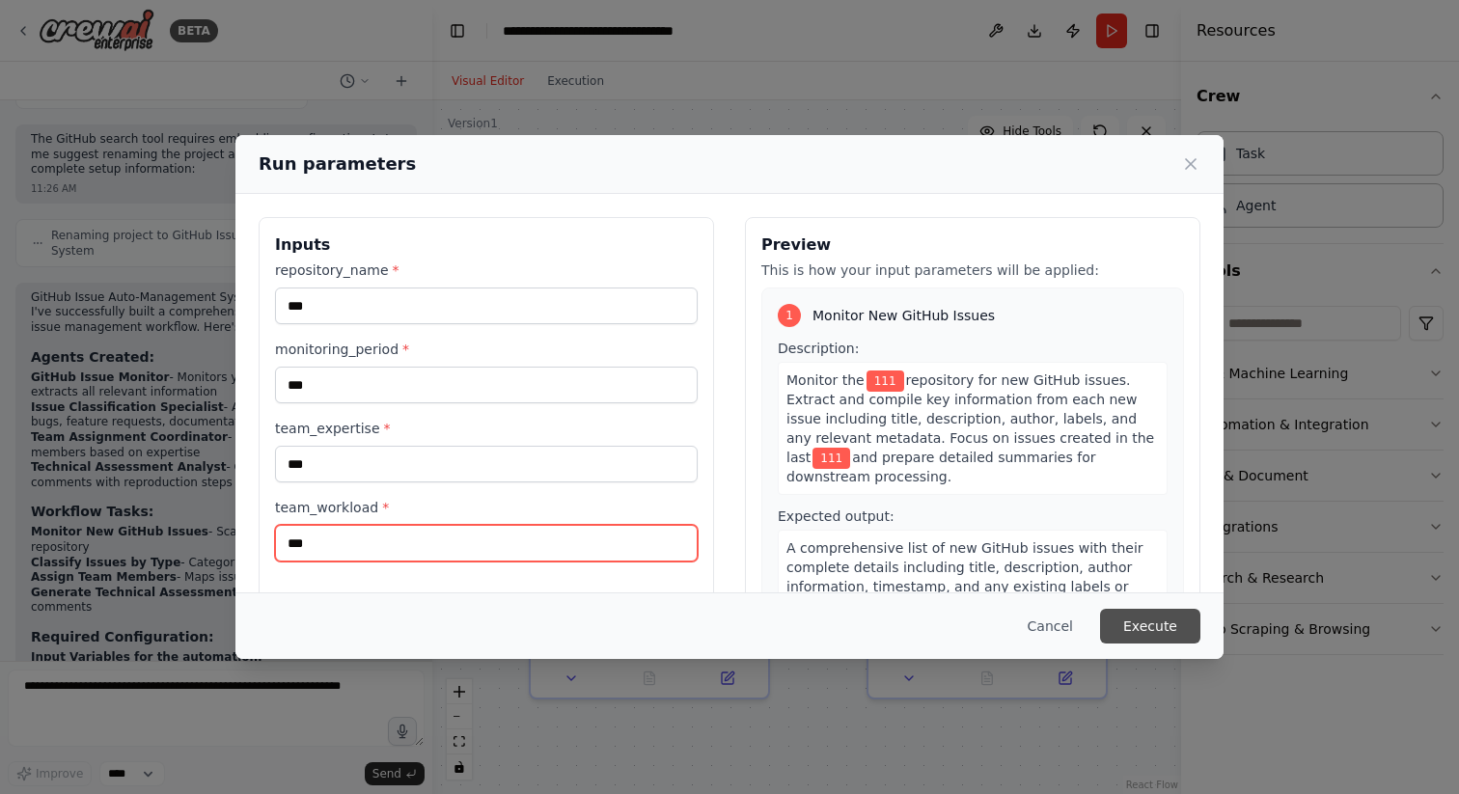
type input "***"
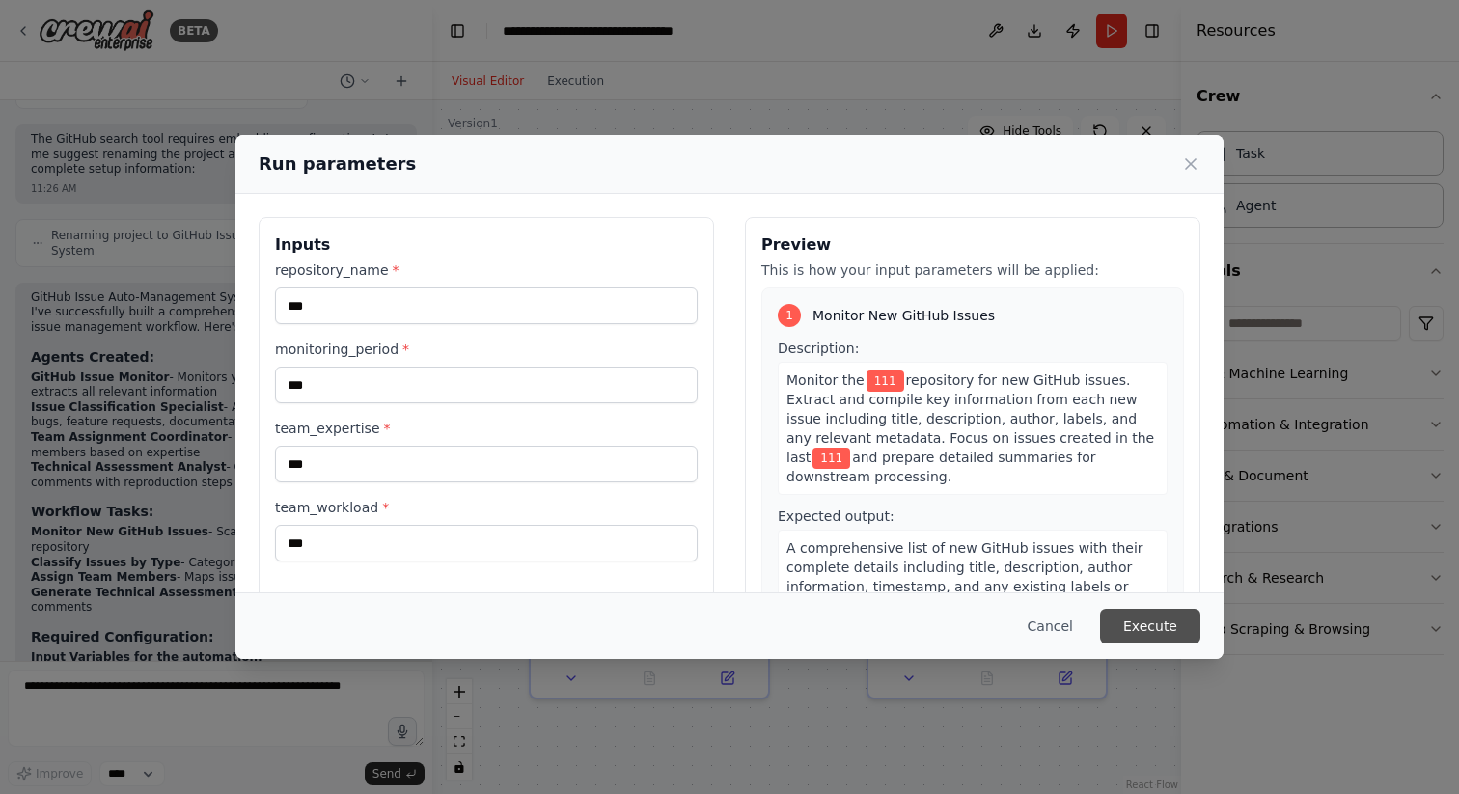
click at [1170, 632] on button "Execute" at bounding box center [1150, 626] width 100 height 35
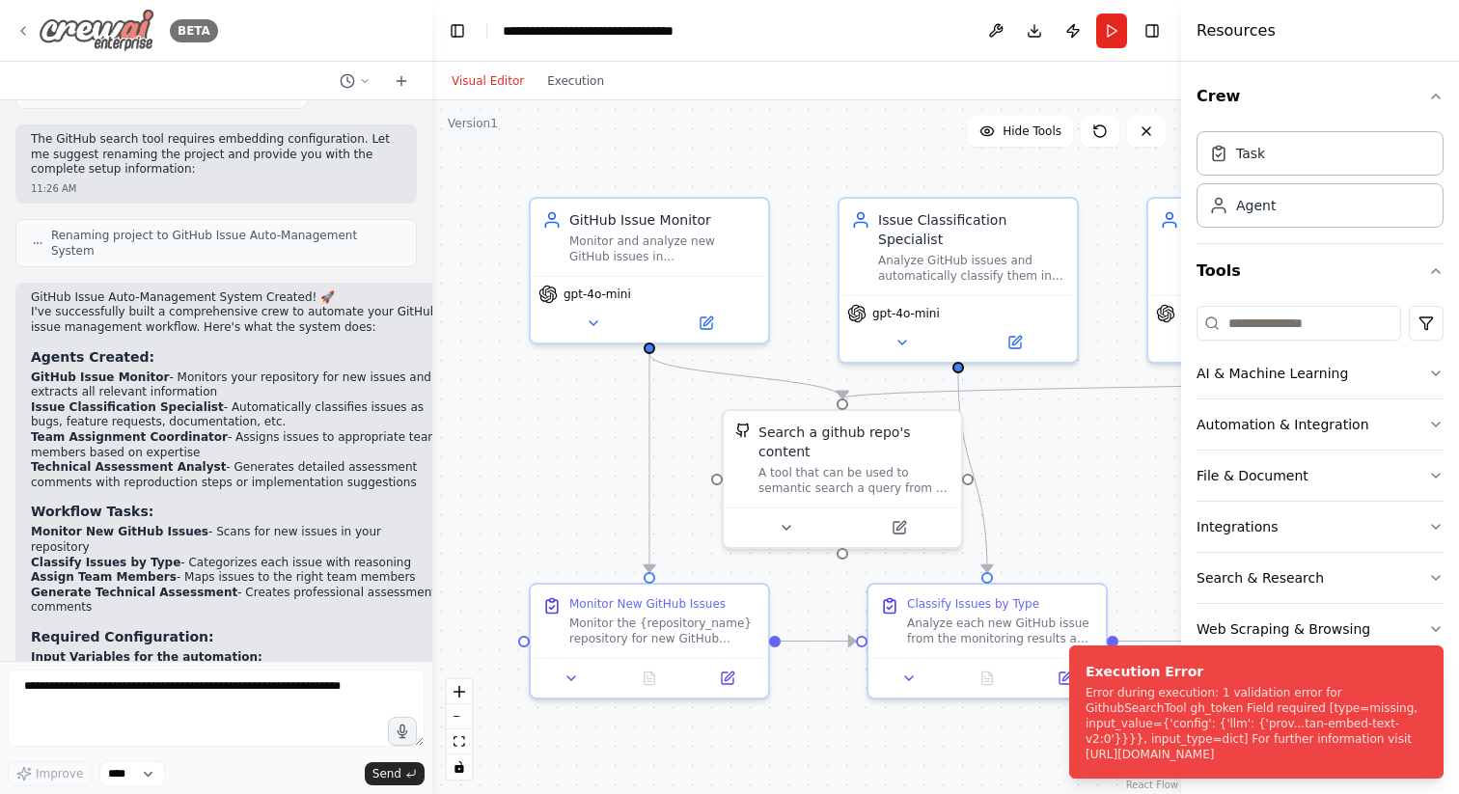
click at [29, 18] on div "BETA" at bounding box center [116, 30] width 203 height 43
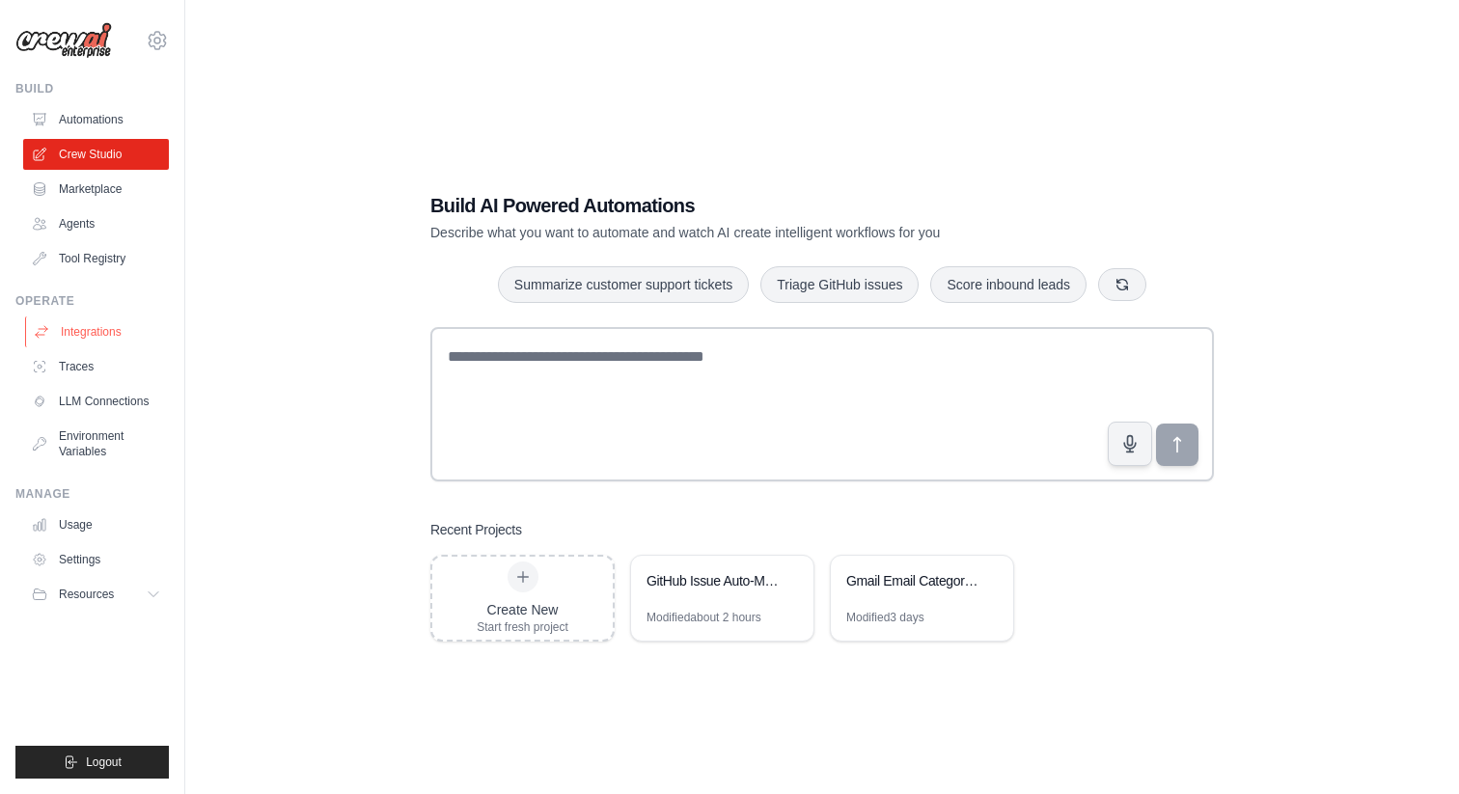
click at [96, 333] on link "Integrations" at bounding box center [98, 331] width 146 height 31
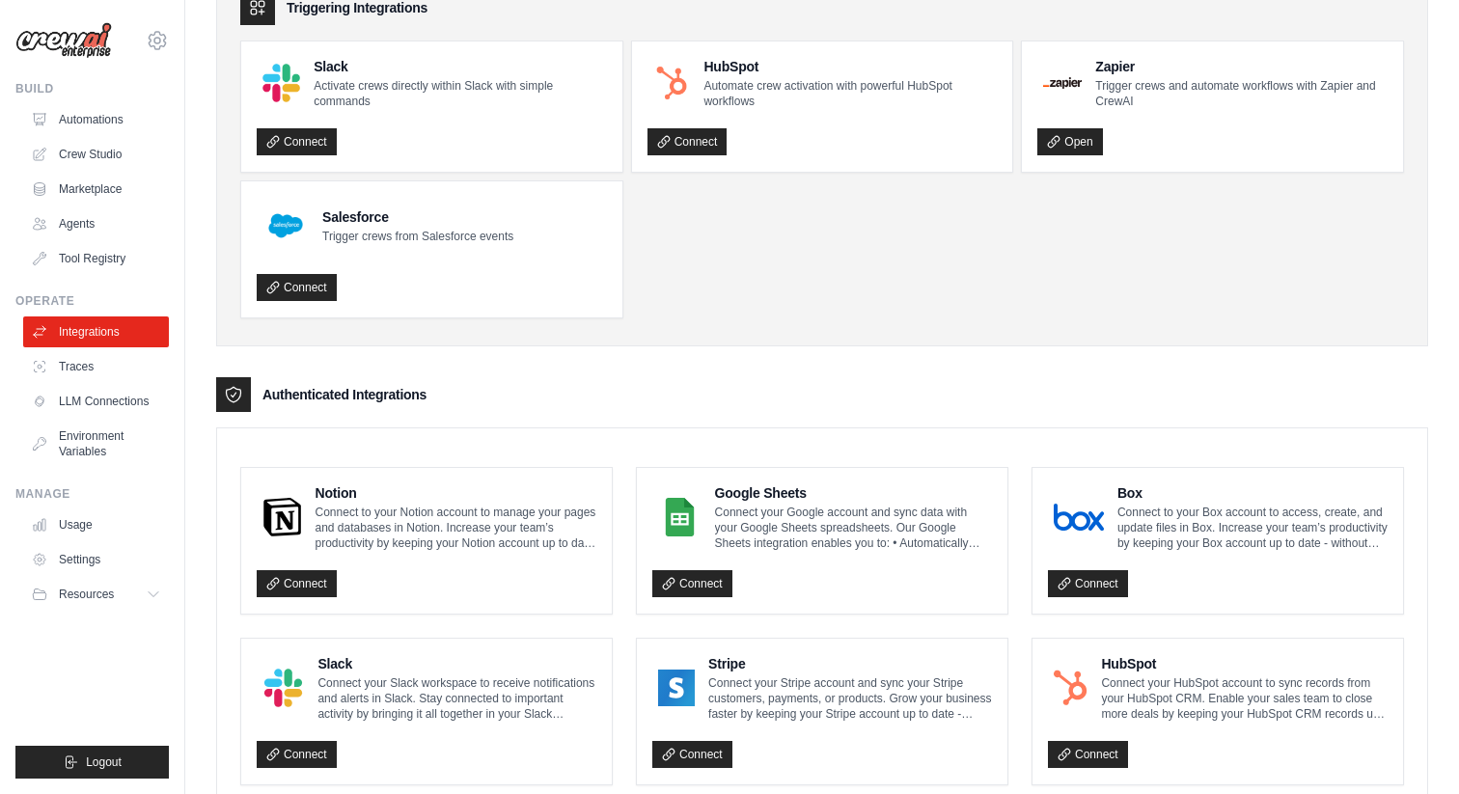
scroll to position [113, 0]
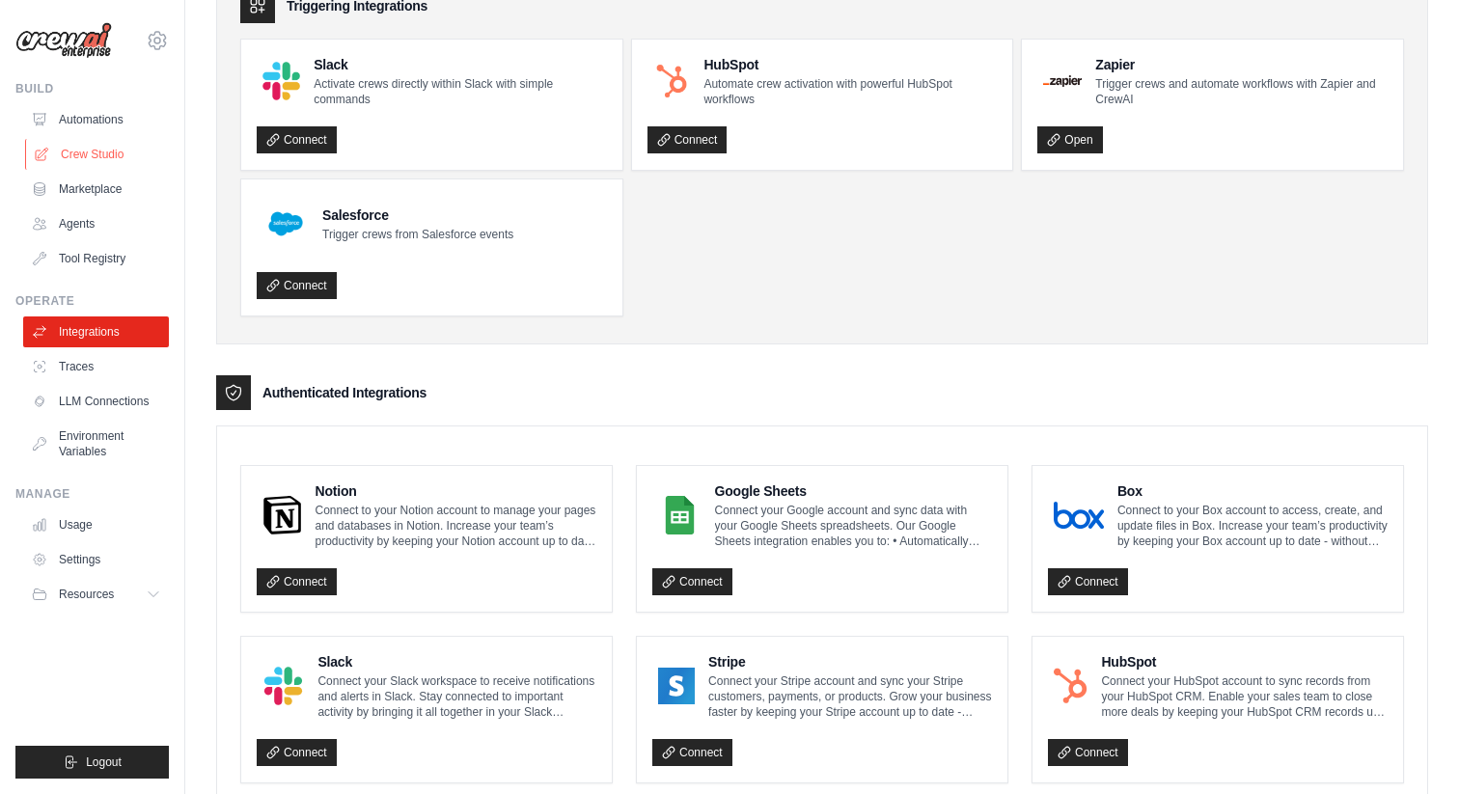
click at [97, 160] on link "Crew Studio" at bounding box center [98, 154] width 146 height 31
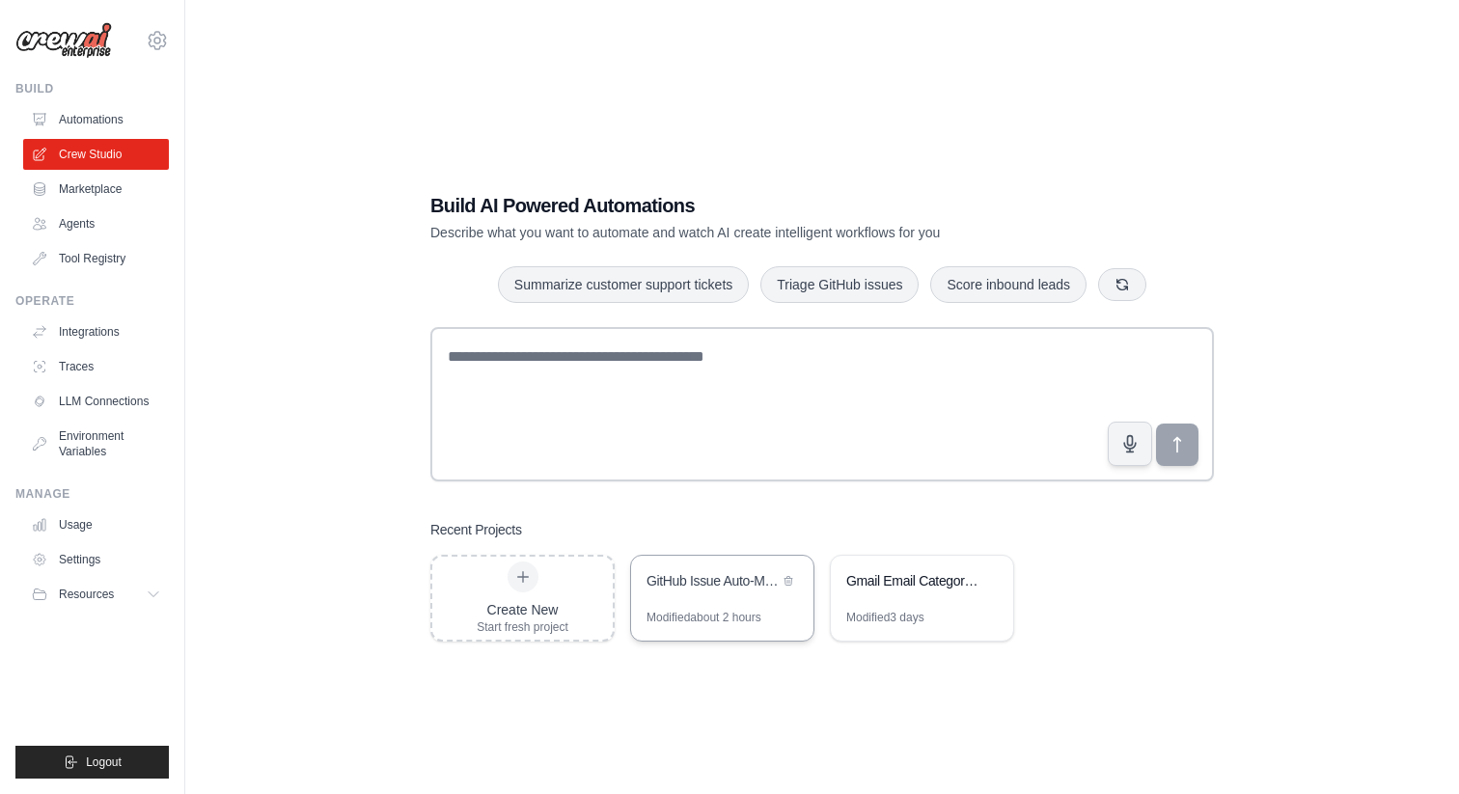
click at [694, 598] on div "GitHub Issue Auto-Management System" at bounding box center [722, 583] width 182 height 54
click at [328, 158] on div "Build AI Powered Automations Describe what you want to automate and watch AI cr…" at bounding box center [822, 416] width 1212 height 794
click at [735, 610] on div "Modified about 2 hours" at bounding box center [703, 617] width 115 height 15
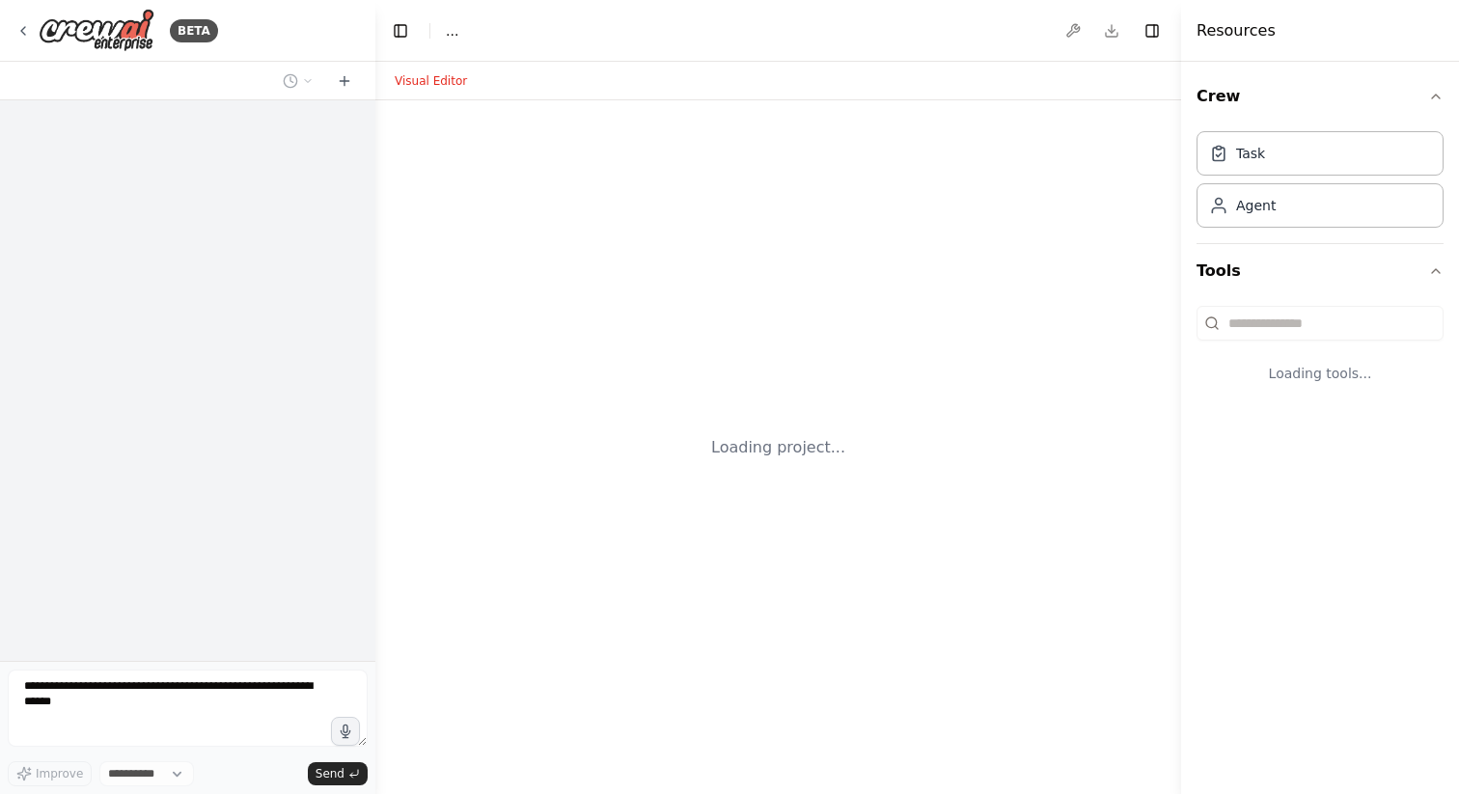
select select "****"
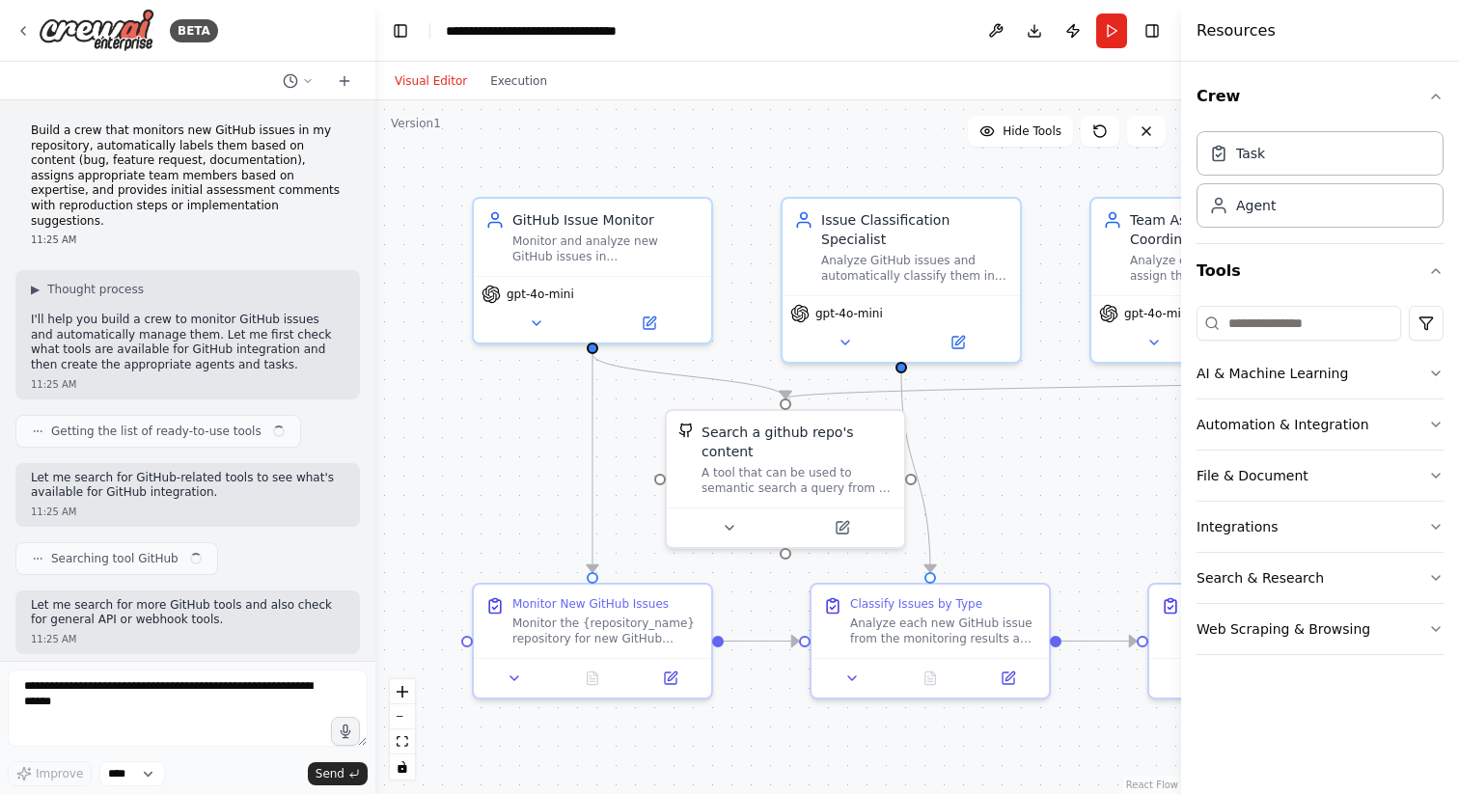
scroll to position [2254, 0]
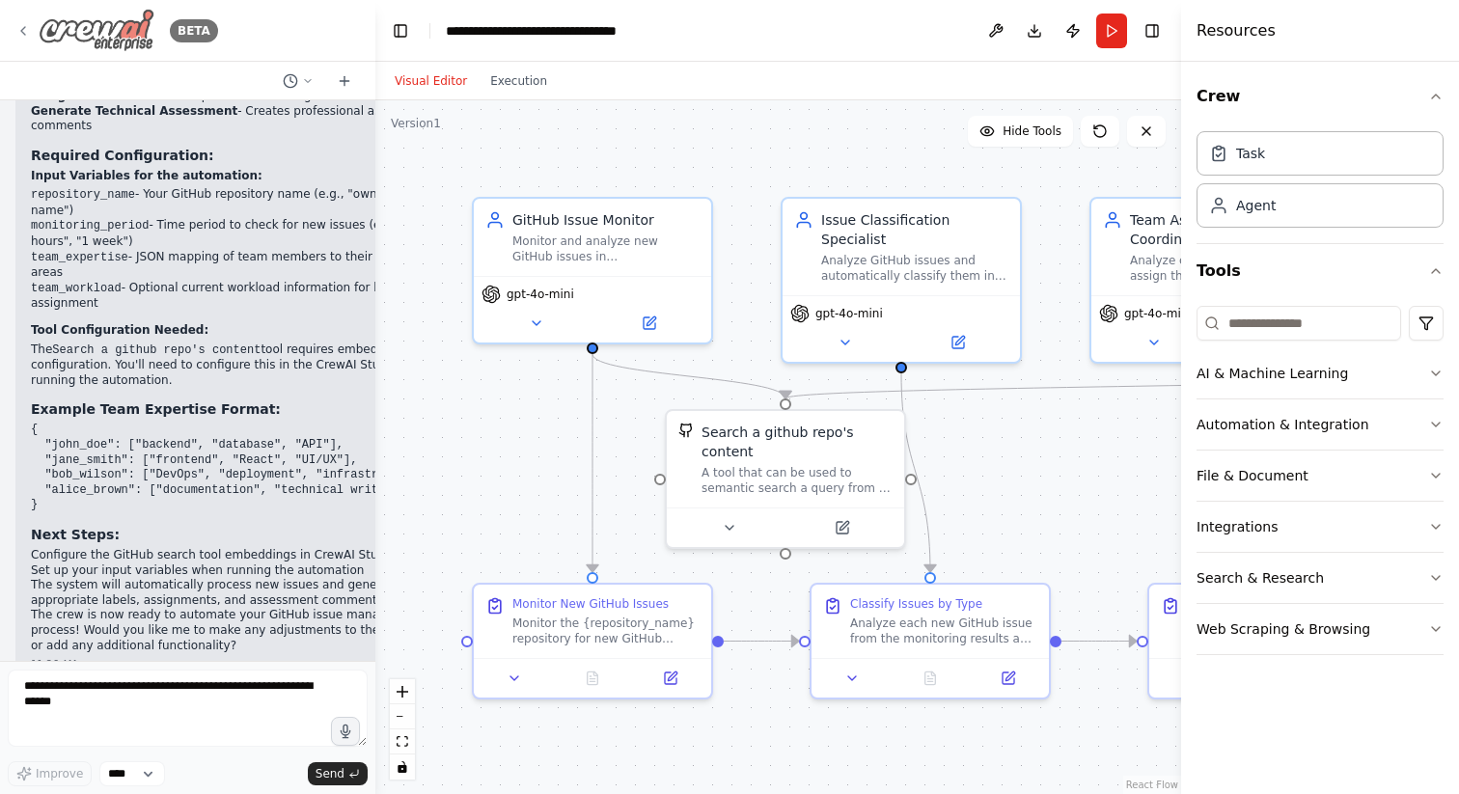
click at [26, 25] on icon at bounding box center [22, 30] width 15 height 15
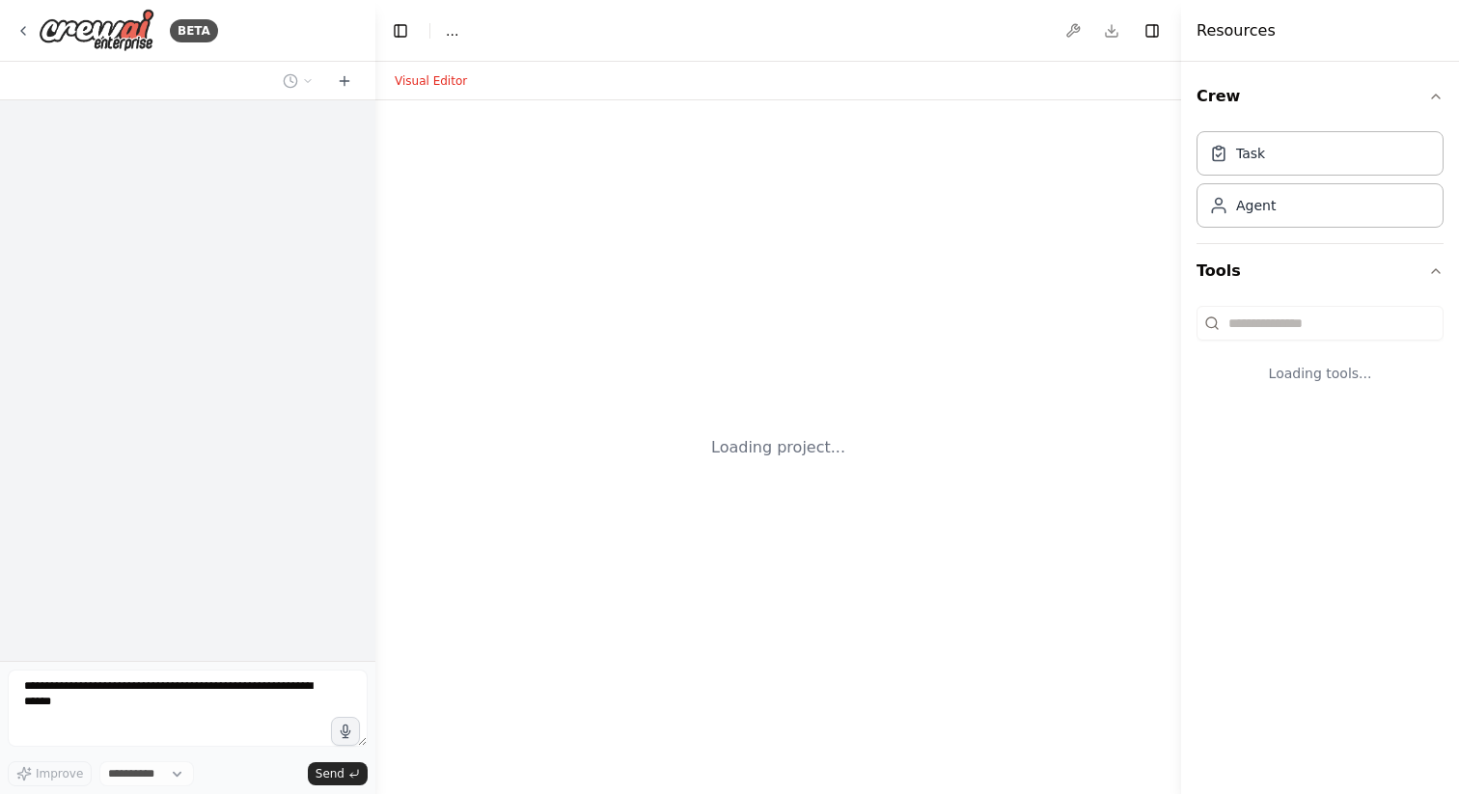
select select "****"
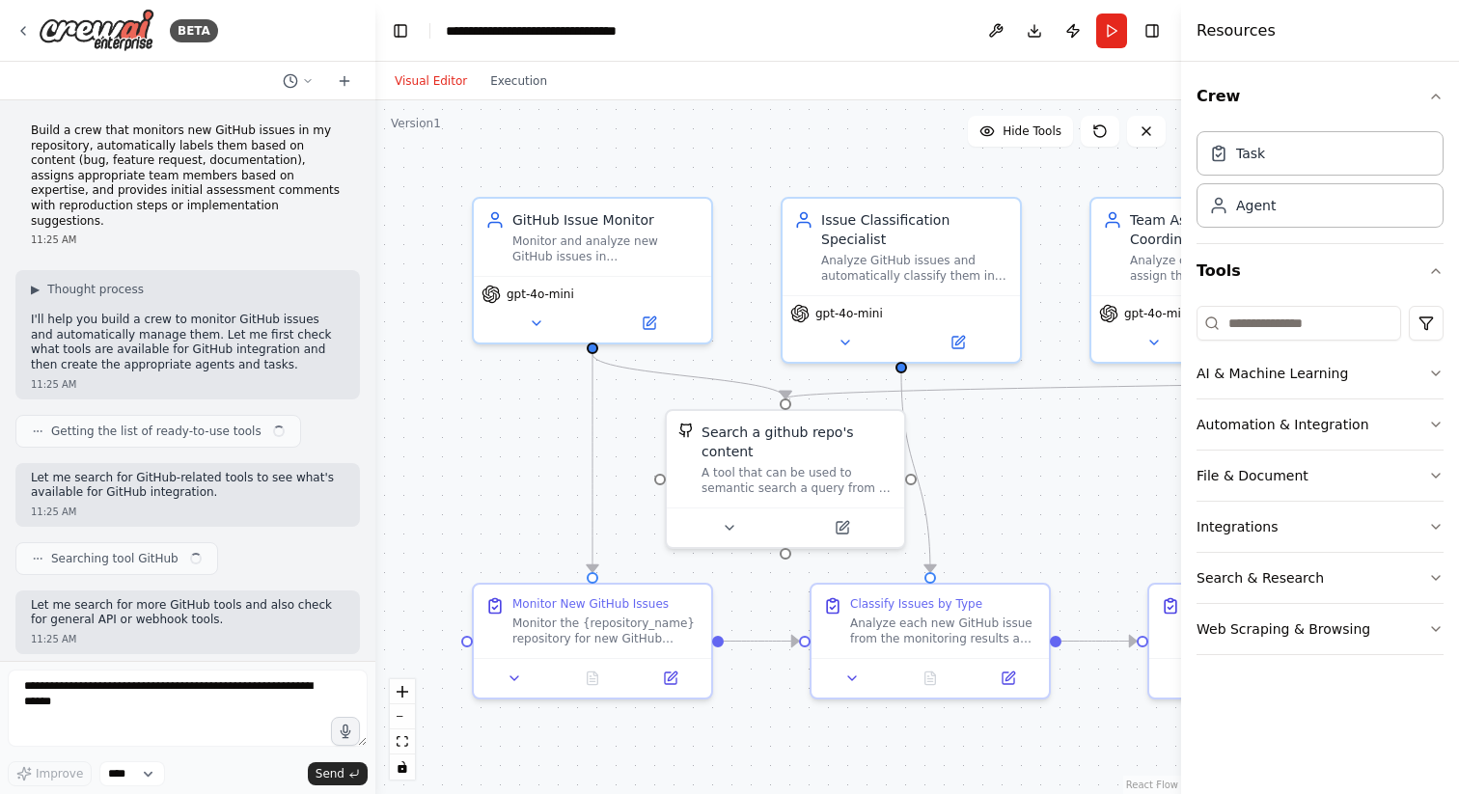
scroll to position [2254, 0]
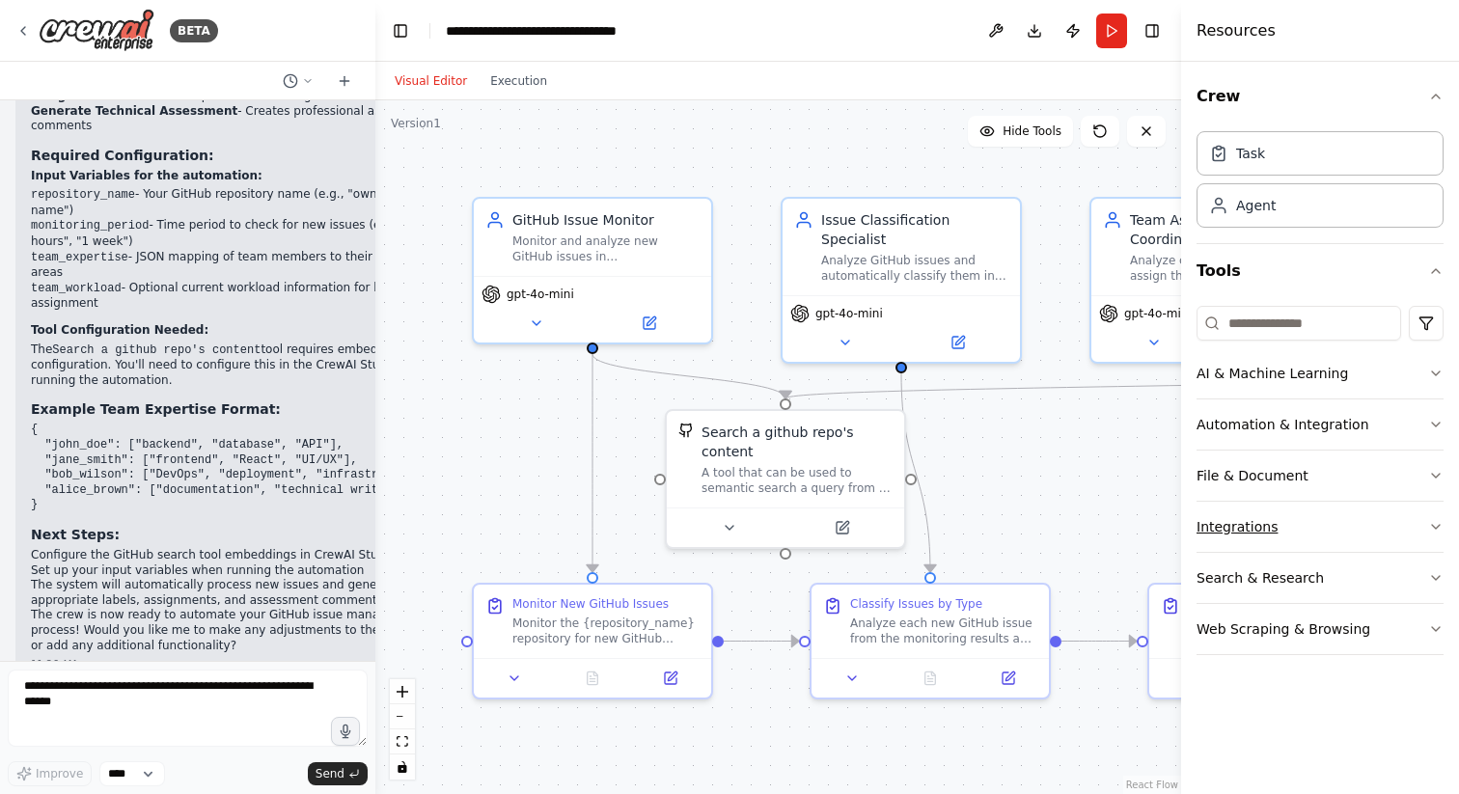
click at [1322, 529] on button "Integrations" at bounding box center [1319, 527] width 247 height 50
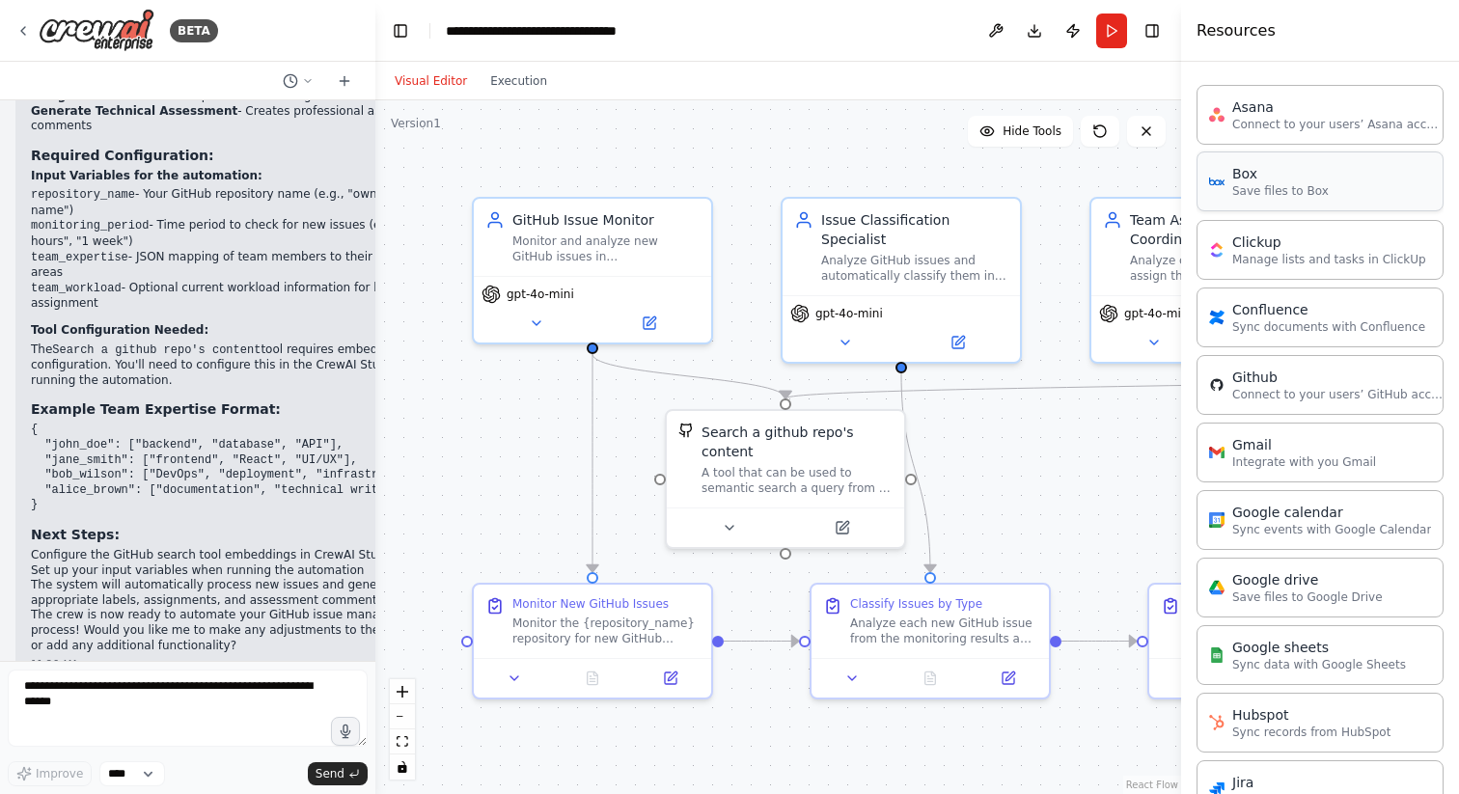
scroll to position [478, 0]
drag, startPoint x: 732, startPoint y: 497, endPoint x: 533, endPoint y: 424, distance: 211.5
click at [533, 424] on div "Gmail 0 of 9 Integrate with you [PERSON_NAME]" at bounding box center [565, 418] width 191 height 39
click at [492, 471] on icon at bounding box center [497, 469] width 15 height 15
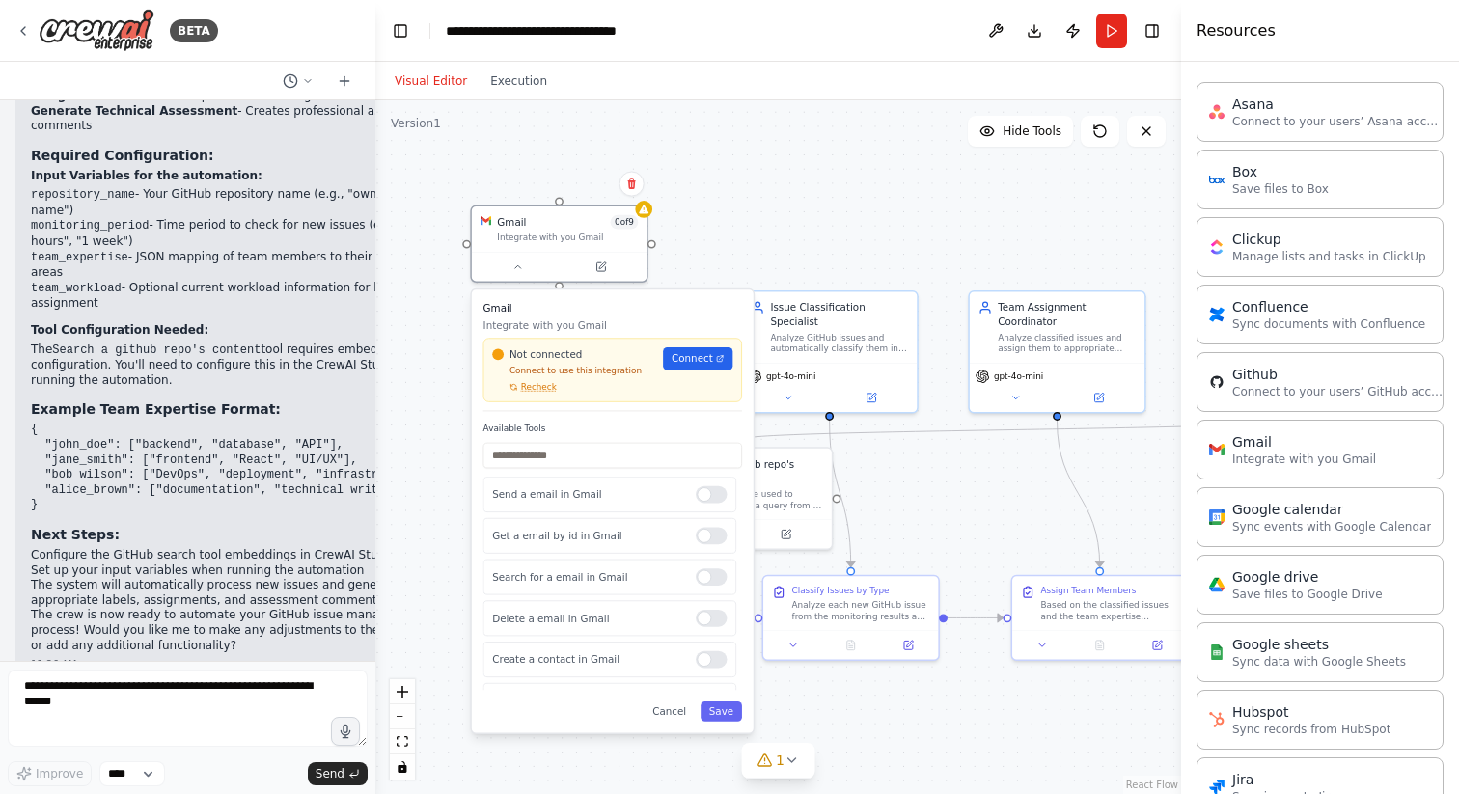
drag, startPoint x: 643, startPoint y: 582, endPoint x: 626, endPoint y: 355, distance: 227.4
click at [626, 355] on div "Not connected" at bounding box center [573, 354] width 162 height 14
